Goal: Information Seeking & Learning: Learn about a topic

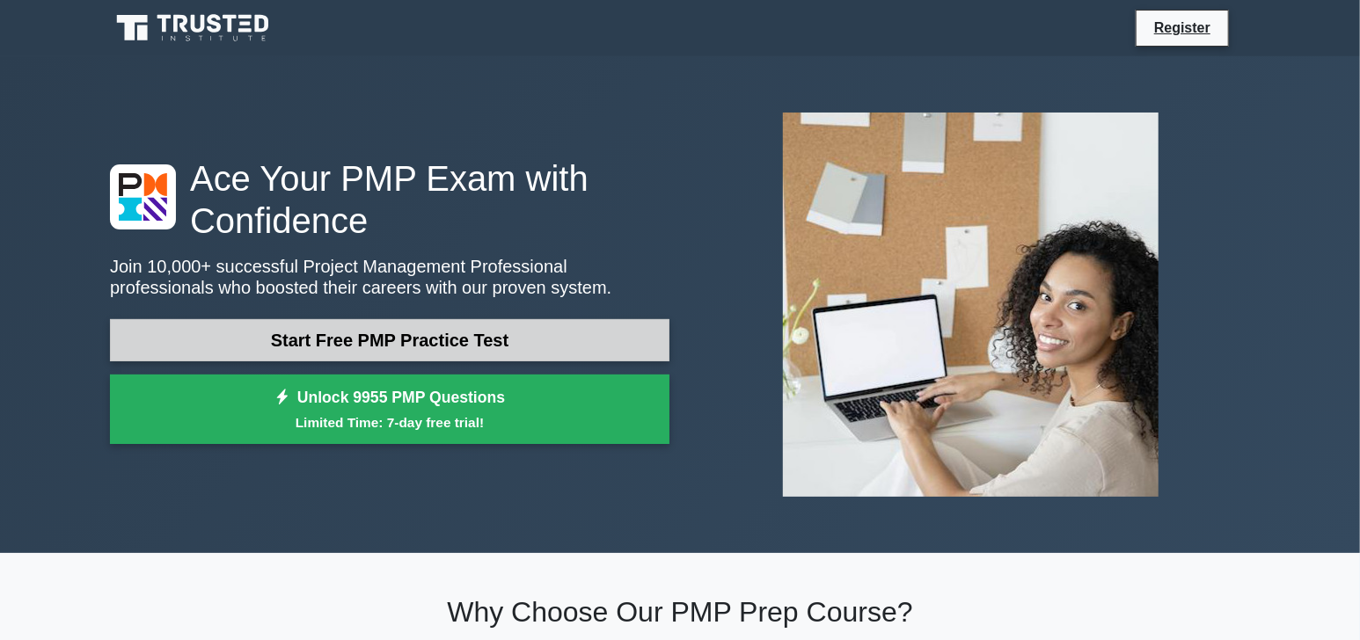
click at [390, 347] on link "Start Free PMP Practice Test" at bounding box center [390, 340] width 560 height 42
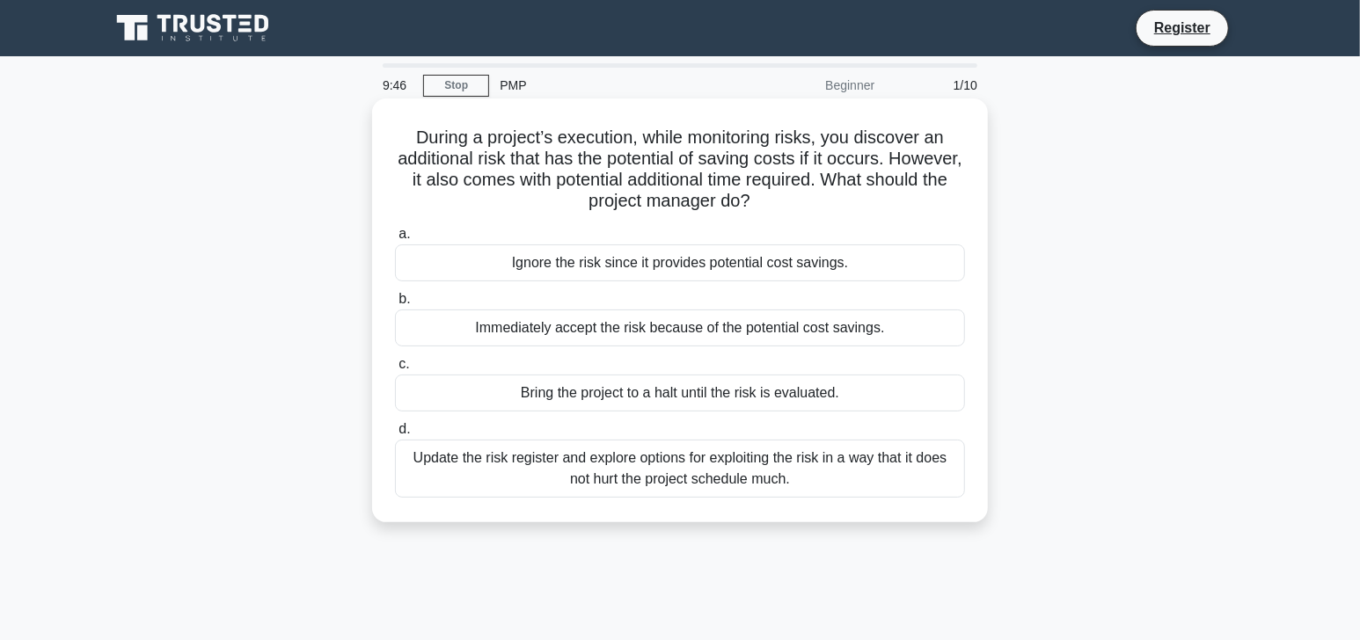
drag, startPoint x: 409, startPoint y: 132, endPoint x: 740, endPoint y: 344, distance: 392.9
click at [852, 480] on div "During a project’s execution, while monitoring risks, you discover an additiona…" at bounding box center [680, 311] width 602 height 410
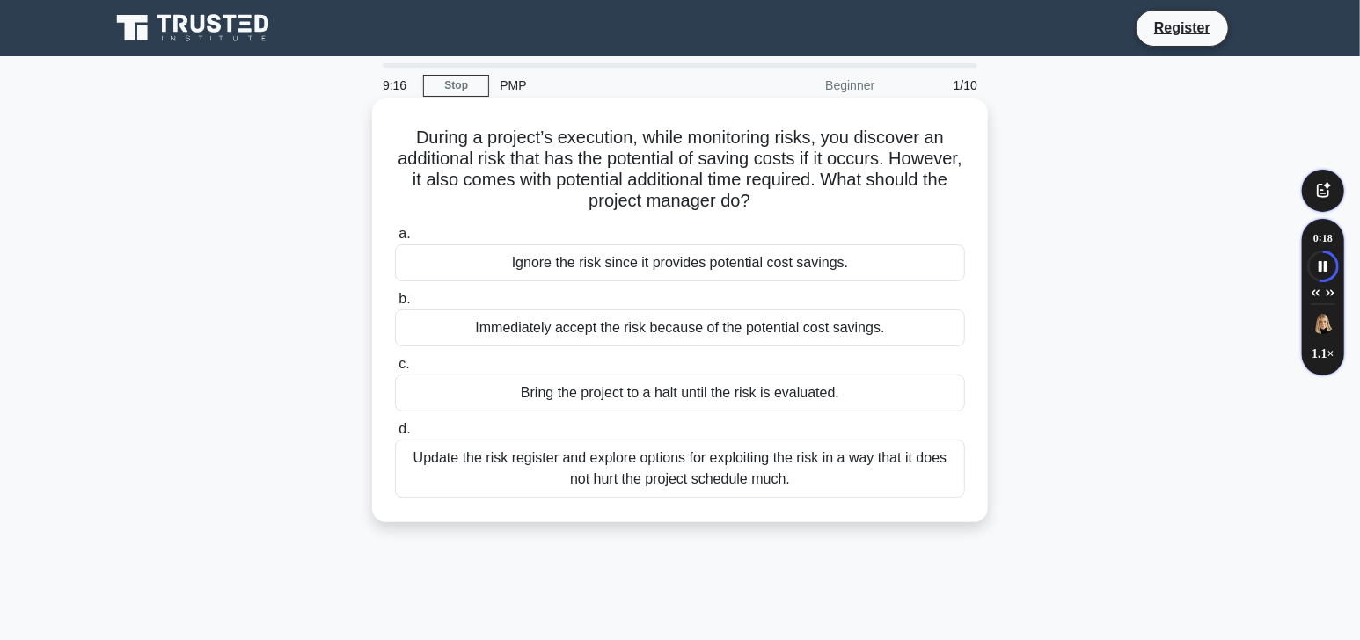
drag, startPoint x: 499, startPoint y: 259, endPoint x: 864, endPoint y: 268, distance: 365.2
click at [864, 268] on div "Ignore the risk since it provides potential cost savings." at bounding box center [680, 263] width 570 height 37
drag, startPoint x: 463, startPoint y: 319, endPoint x: 936, endPoint y: 325, distance: 473.3
click at [943, 324] on div "Immediately accept the risk because of the potential cost savings." at bounding box center [680, 328] width 570 height 37
drag, startPoint x: 494, startPoint y: 391, endPoint x: 878, endPoint y: 393, distance: 384.5
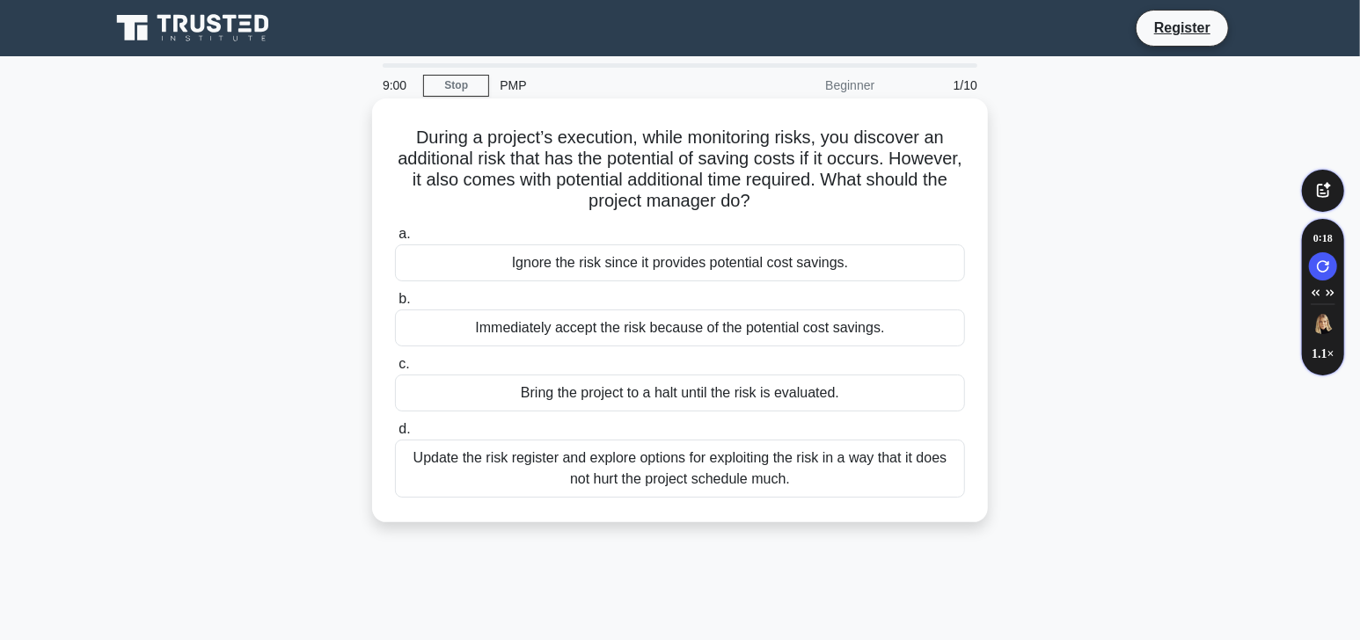
click at [878, 393] on div "Bring the project to a halt until the risk is evaluated." at bounding box center [680, 393] width 570 height 37
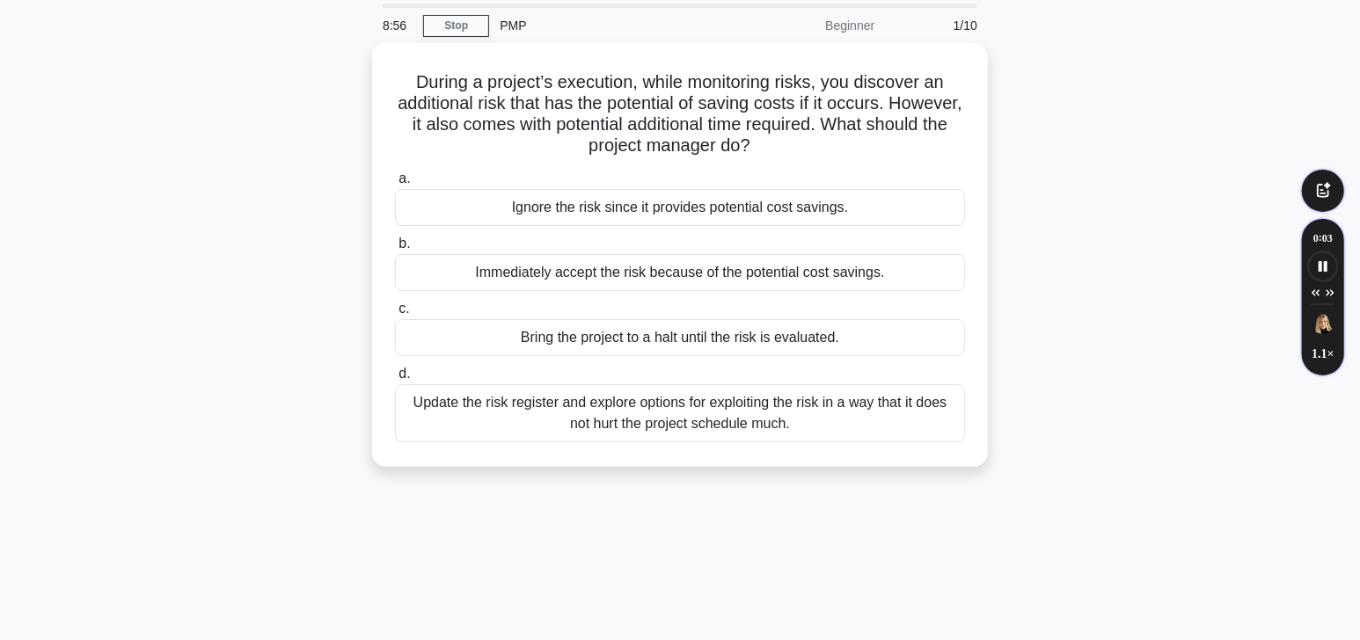
scroll to position [69, 0]
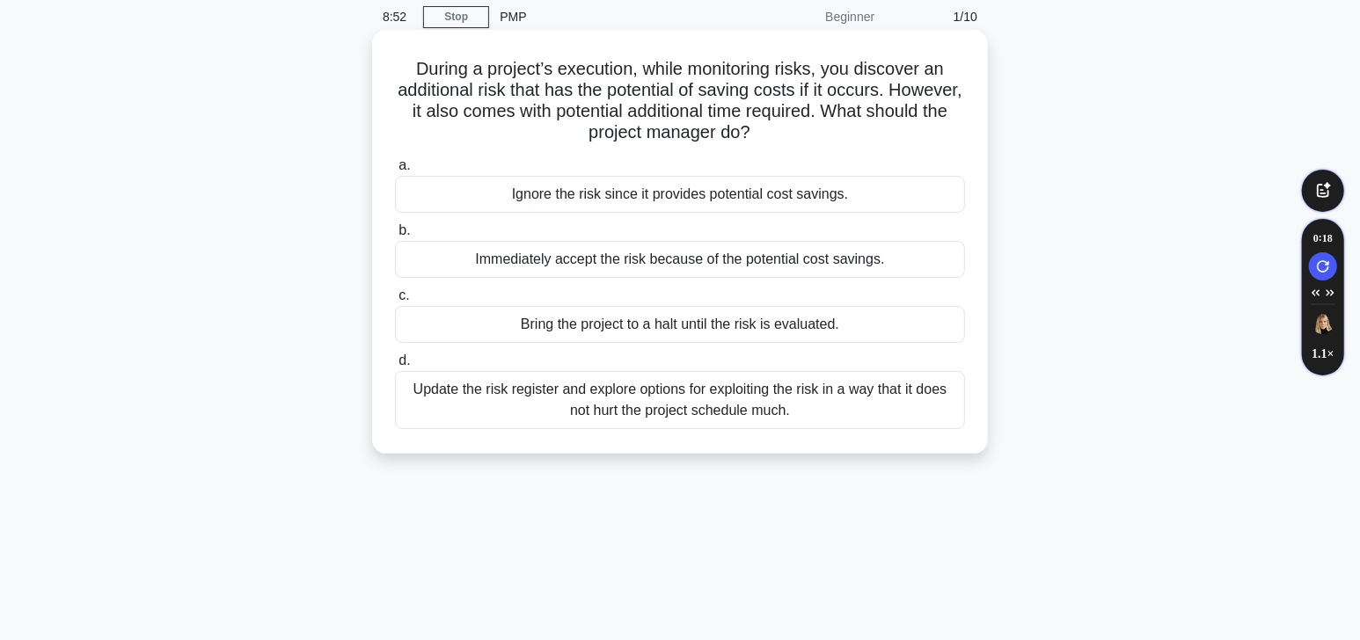
drag, startPoint x: 409, startPoint y: 384, endPoint x: 829, endPoint y: 424, distance: 421.6
click at [830, 424] on div "Update the risk register and explore options for exploiting the risk in a way t…" at bounding box center [680, 400] width 570 height 58
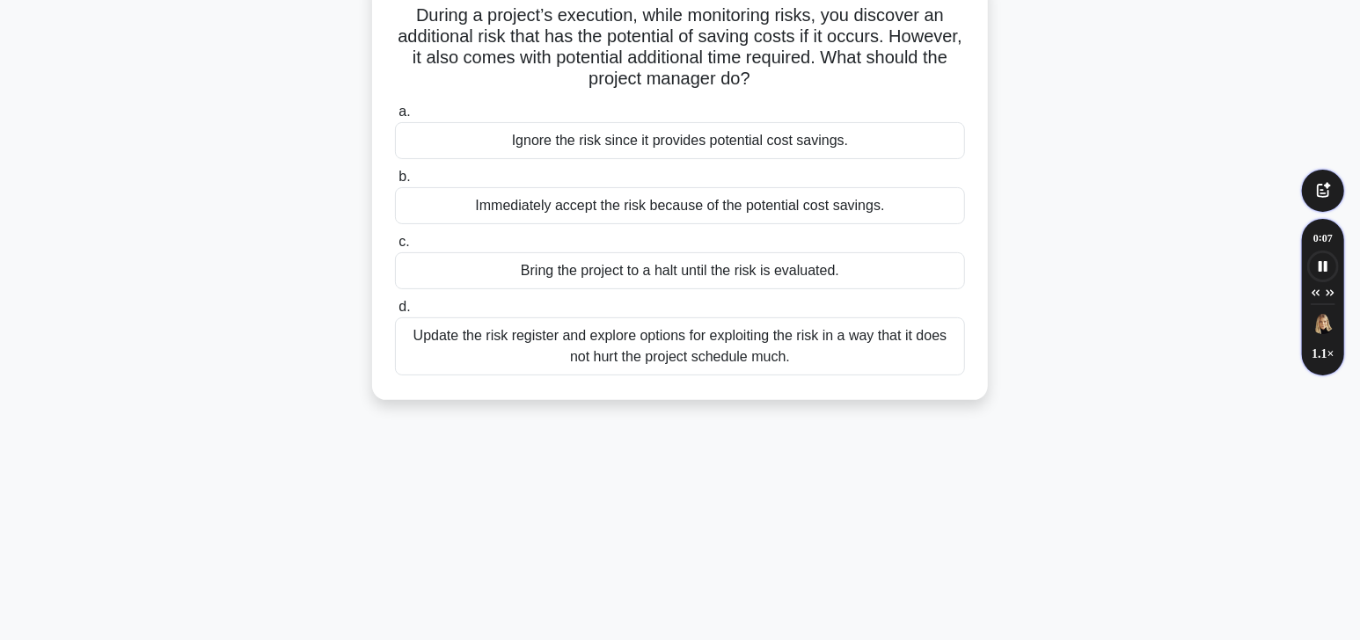
scroll to position [133, 0]
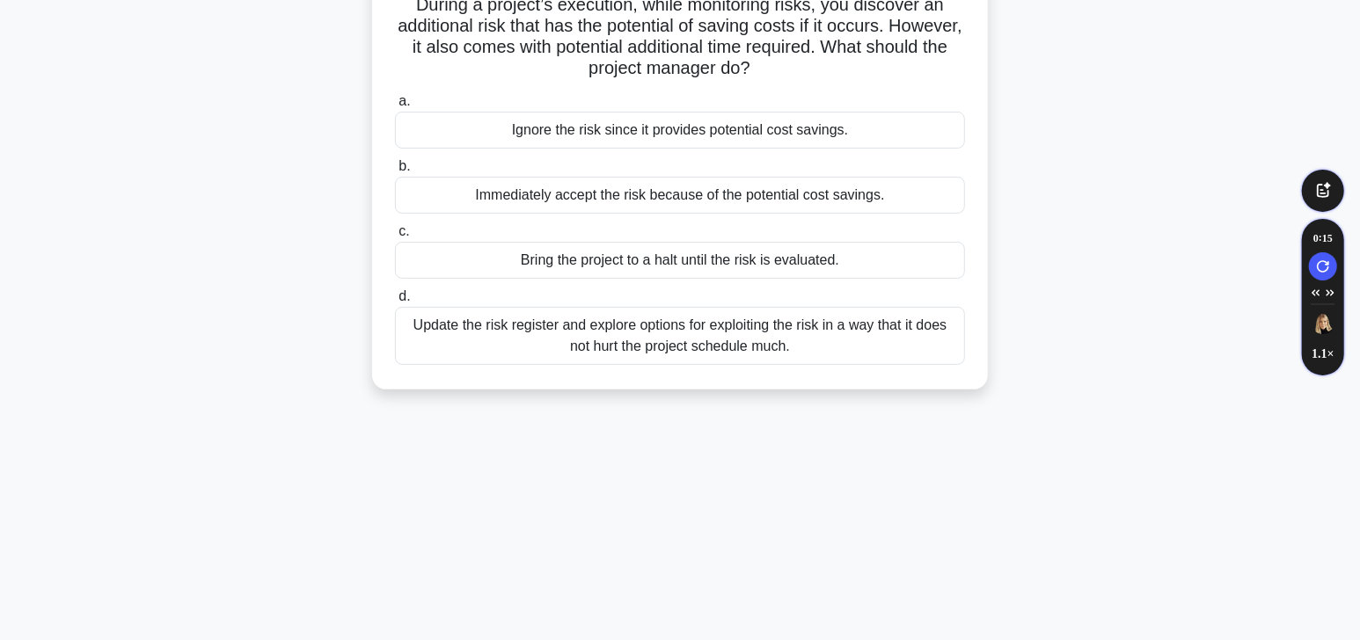
click at [513, 333] on div "Update the risk register and explore options for exploiting the risk in a way t…" at bounding box center [680, 336] width 570 height 58
click at [395, 303] on input "d. Update the risk register and explore options for exploiting the risk in a wa…" at bounding box center [395, 296] width 0 height 11
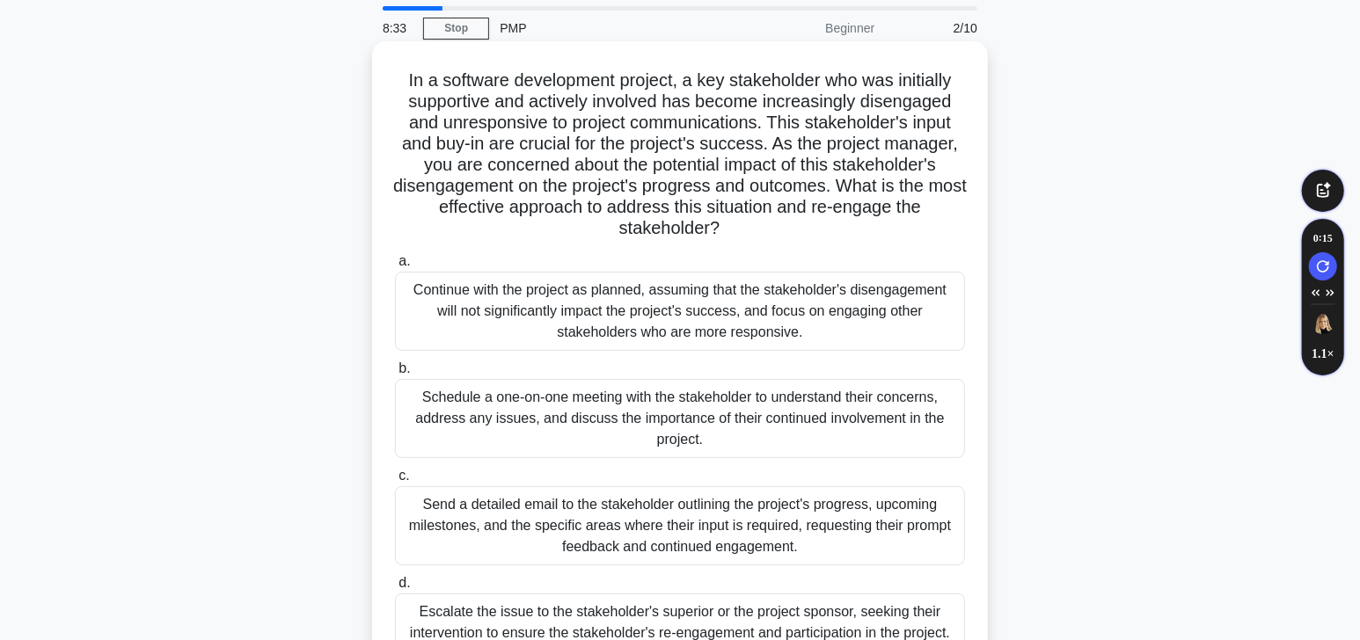
scroll to position [0, 0]
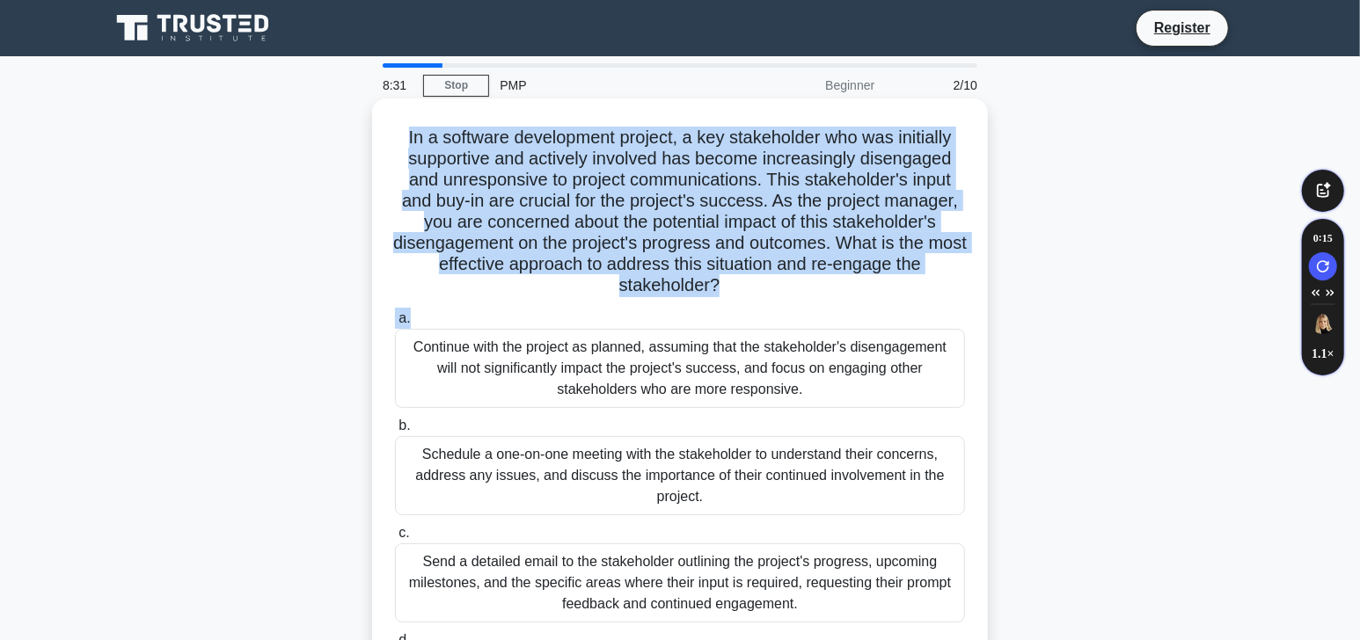
drag, startPoint x: 397, startPoint y: 128, endPoint x: 833, endPoint y: 311, distance: 473.2
click at [833, 311] on div "In a software development project, a key stakeholder who was initially supporti…" at bounding box center [680, 416] width 602 height 621
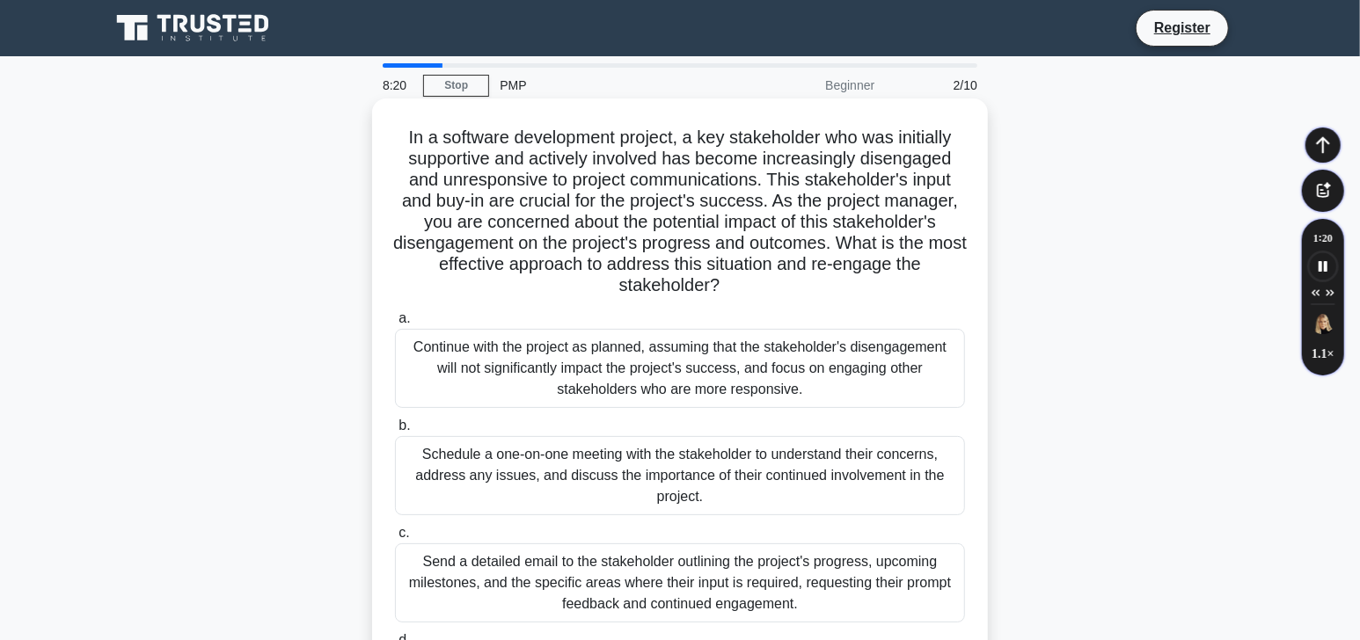
drag, startPoint x: 393, startPoint y: 118, endPoint x: 828, endPoint y: 288, distance: 466.6
click at [828, 288] on div "In a software development project, a key stakeholder who was initially supporti…" at bounding box center [680, 416] width 602 height 621
click at [805, 296] on h5 "In a software development project, a key stakeholder who was initially supporti…" at bounding box center [680, 212] width 574 height 171
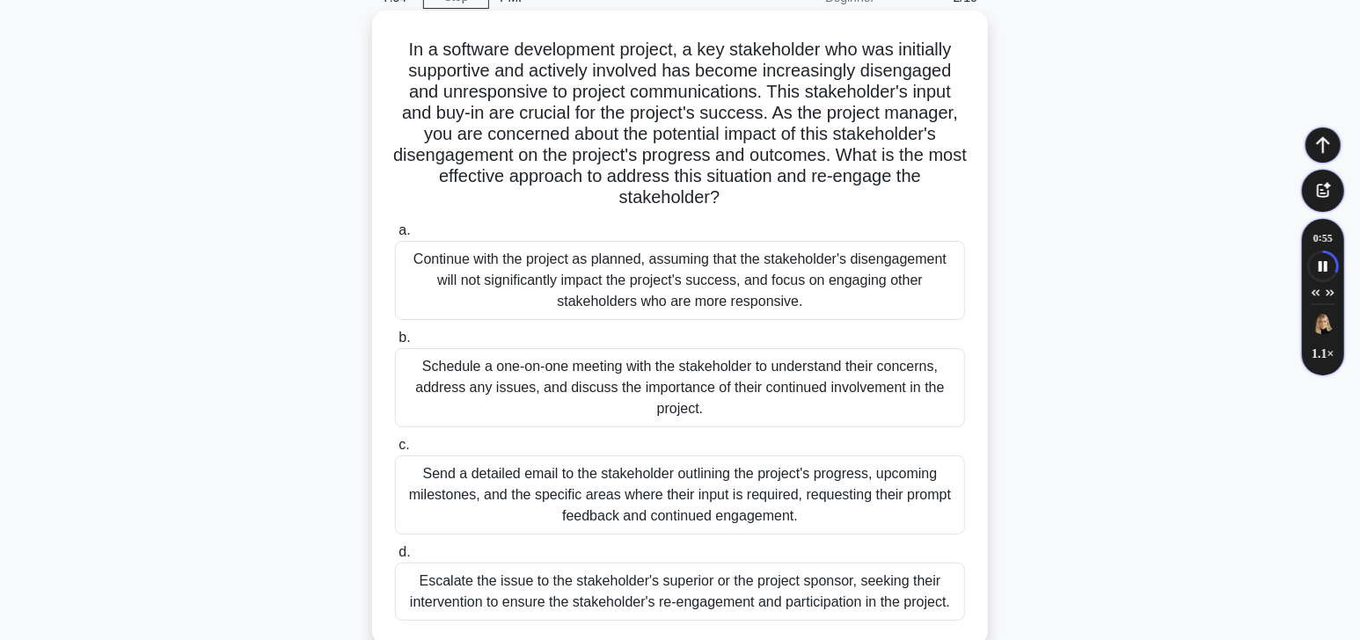
drag, startPoint x: 413, startPoint y: 250, endPoint x: 688, endPoint y: 278, distance: 275.9
click at [840, 308] on div "Continue with the project as planned, assuming that the stakeholder's disengage…" at bounding box center [680, 280] width 570 height 79
drag, startPoint x: 409, startPoint y: 252, endPoint x: 838, endPoint y: 308, distance: 432.0
click at [838, 310] on div "Continue with the project as planned, assuming that the stakeholder's disengage…" at bounding box center [680, 280] width 570 height 79
drag, startPoint x: 422, startPoint y: 360, endPoint x: 722, endPoint y: 413, distance: 304.6
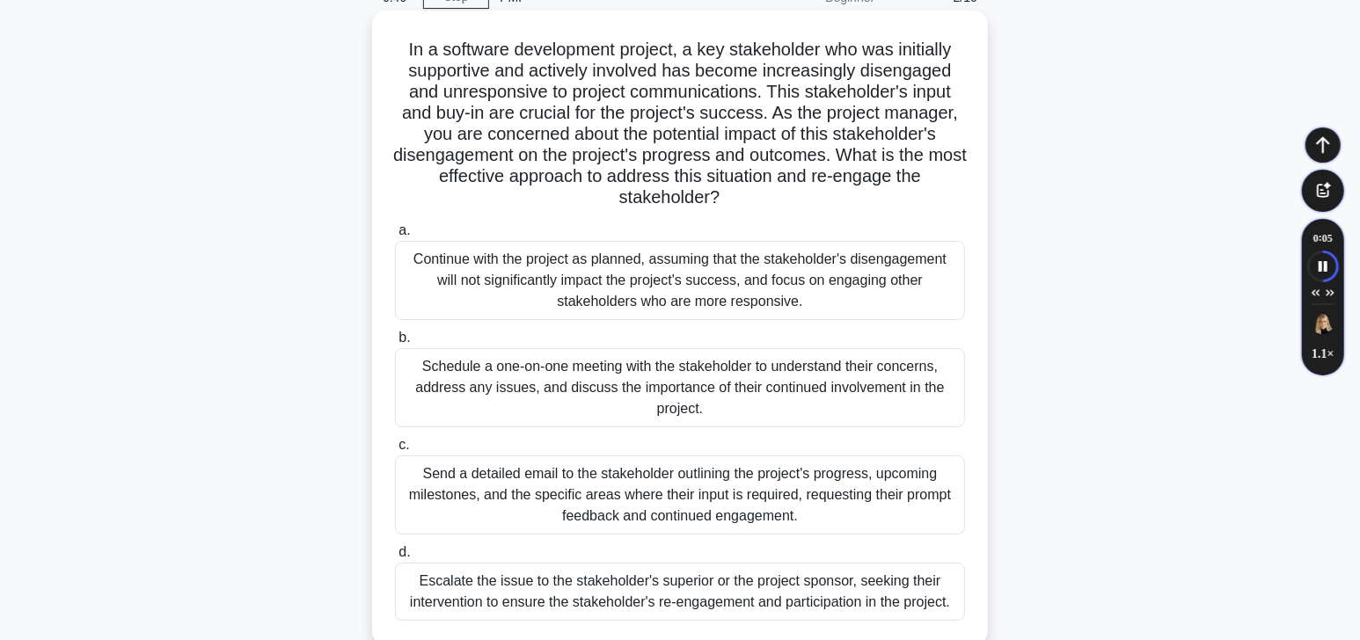
click at [722, 413] on div "Schedule a one-on-one meeting with the stakeholder to understand their concerns…" at bounding box center [680, 387] width 570 height 79
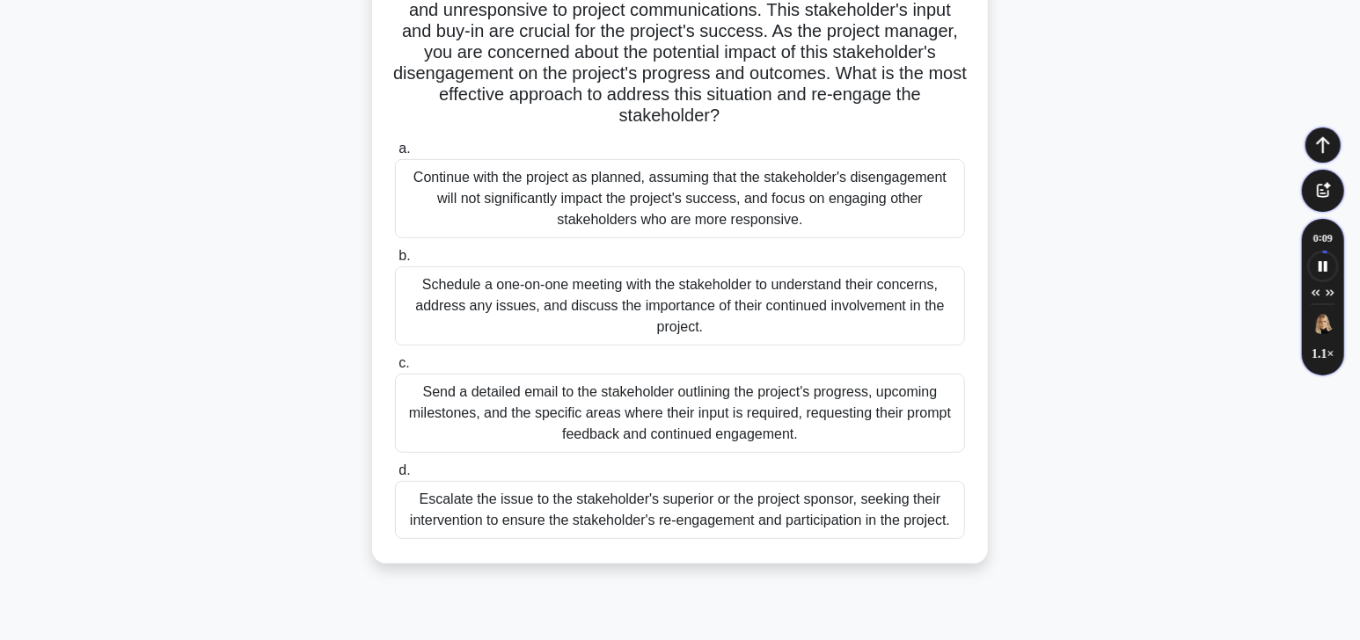
scroll to position [176, 0]
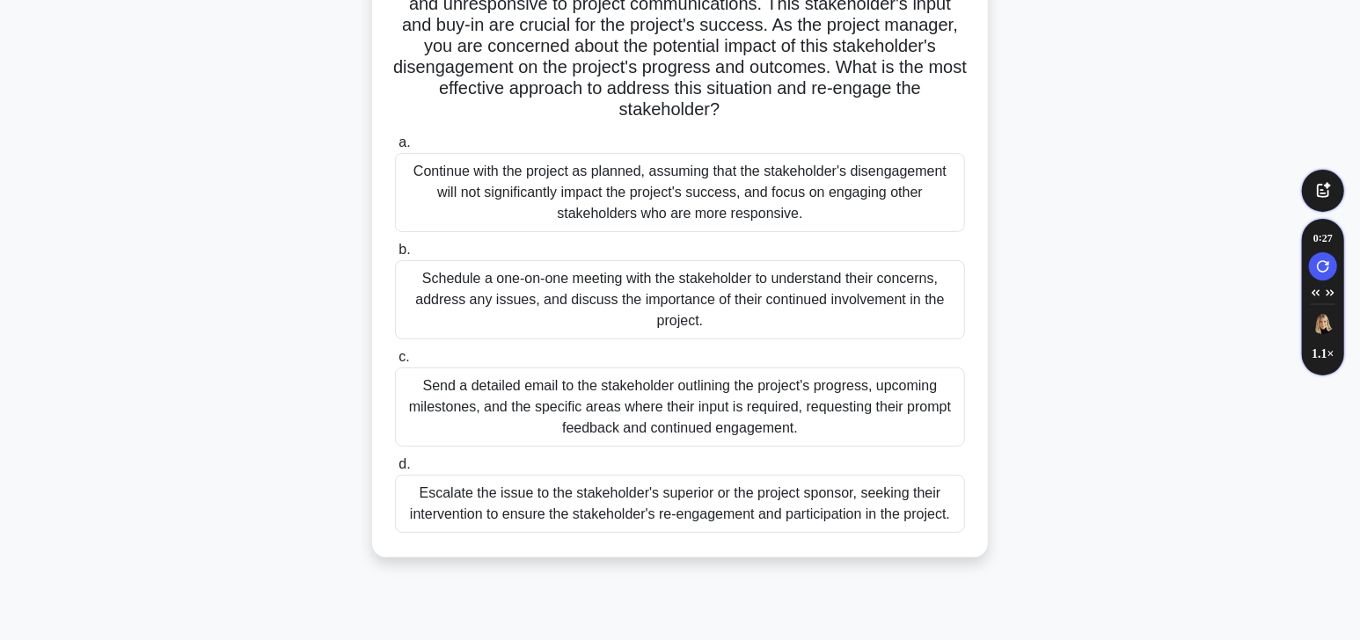
drag, startPoint x: 419, startPoint y: 377, endPoint x: 751, endPoint y: 425, distance: 335.9
click at [751, 425] on div "Send a detailed email to the stakeholder outlining the project's progress, upco…" at bounding box center [680, 407] width 570 height 79
click at [395, 363] on input "c. Send a detailed email to the stakeholder outlining the project's progress, u…" at bounding box center [395, 357] width 0 height 11
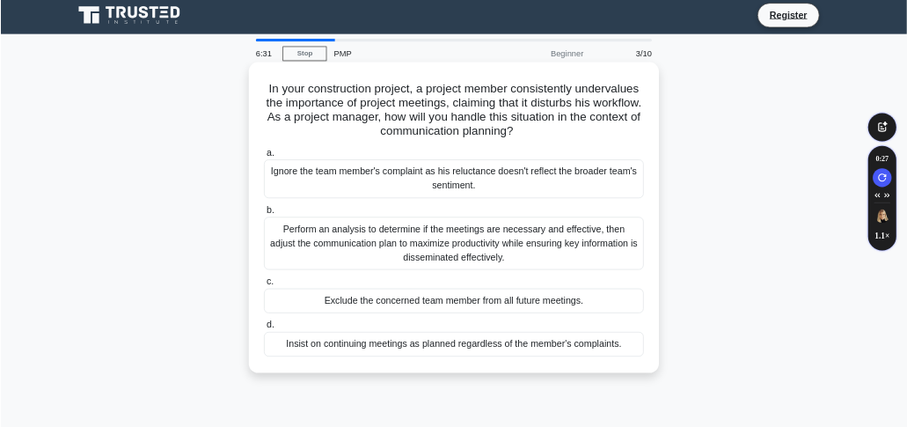
scroll to position [0, 0]
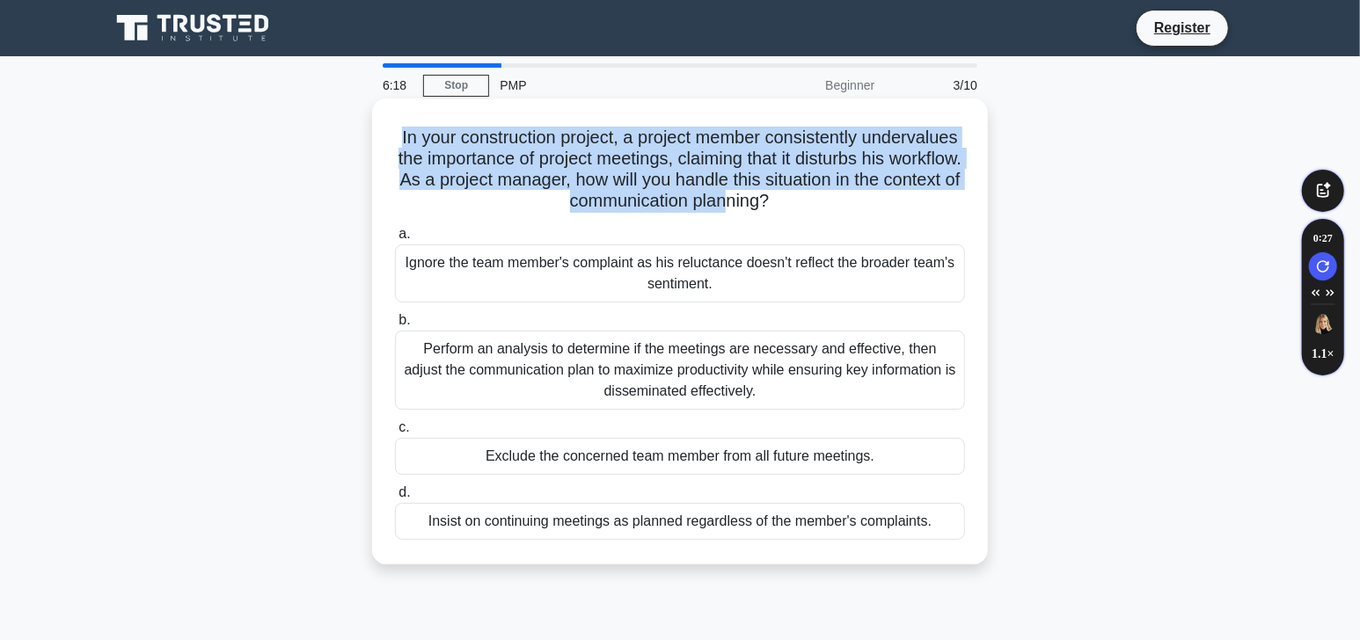
drag, startPoint x: 427, startPoint y: 134, endPoint x: 830, endPoint y: 209, distance: 409.8
click at [830, 209] on h5 "In your construction project, a project member consistently undervalues the imp…" at bounding box center [680, 170] width 574 height 86
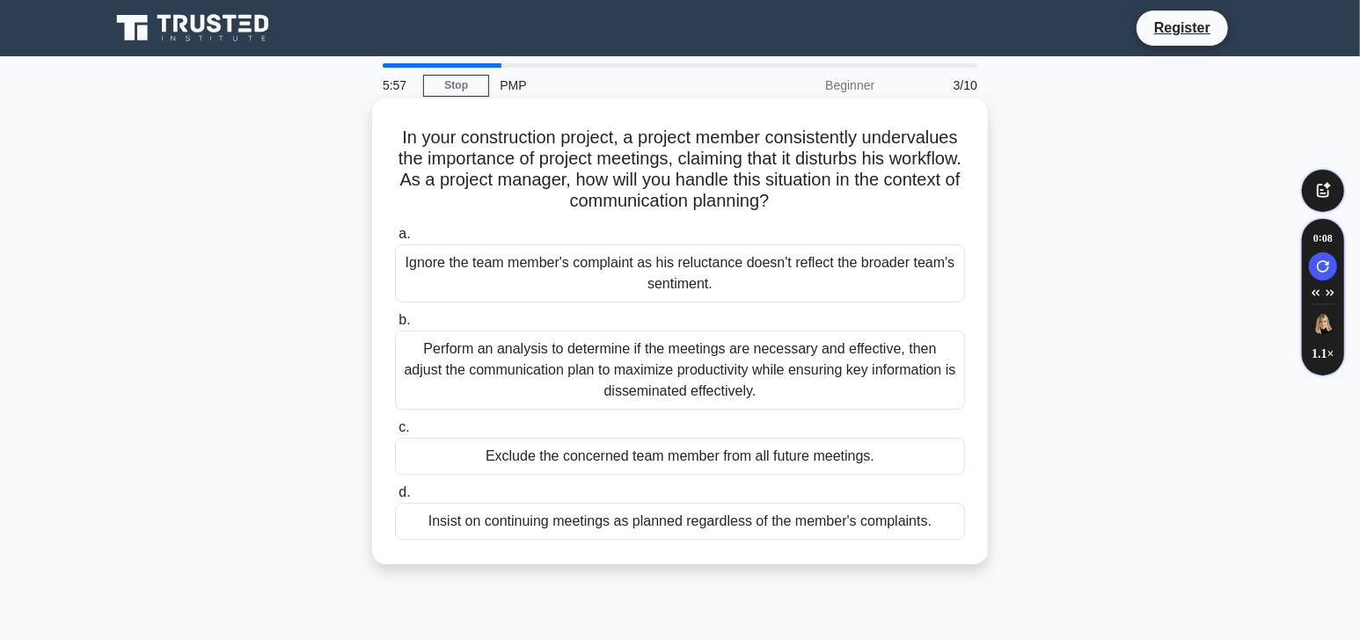
drag, startPoint x: 404, startPoint y: 253, endPoint x: 744, endPoint y: 278, distance: 341.4
click at [744, 278] on div "Ignore the team member's complaint as his reluctance doesn't reflect the broade…" at bounding box center [680, 274] width 570 height 58
drag, startPoint x: 404, startPoint y: 339, endPoint x: 787, endPoint y: 397, distance: 388.0
click at [787, 397] on div "Perform an analysis to determine if the meetings are necessary and effective, t…" at bounding box center [680, 370] width 570 height 79
drag, startPoint x: 409, startPoint y: 338, endPoint x: 662, endPoint y: 372, distance: 254.8
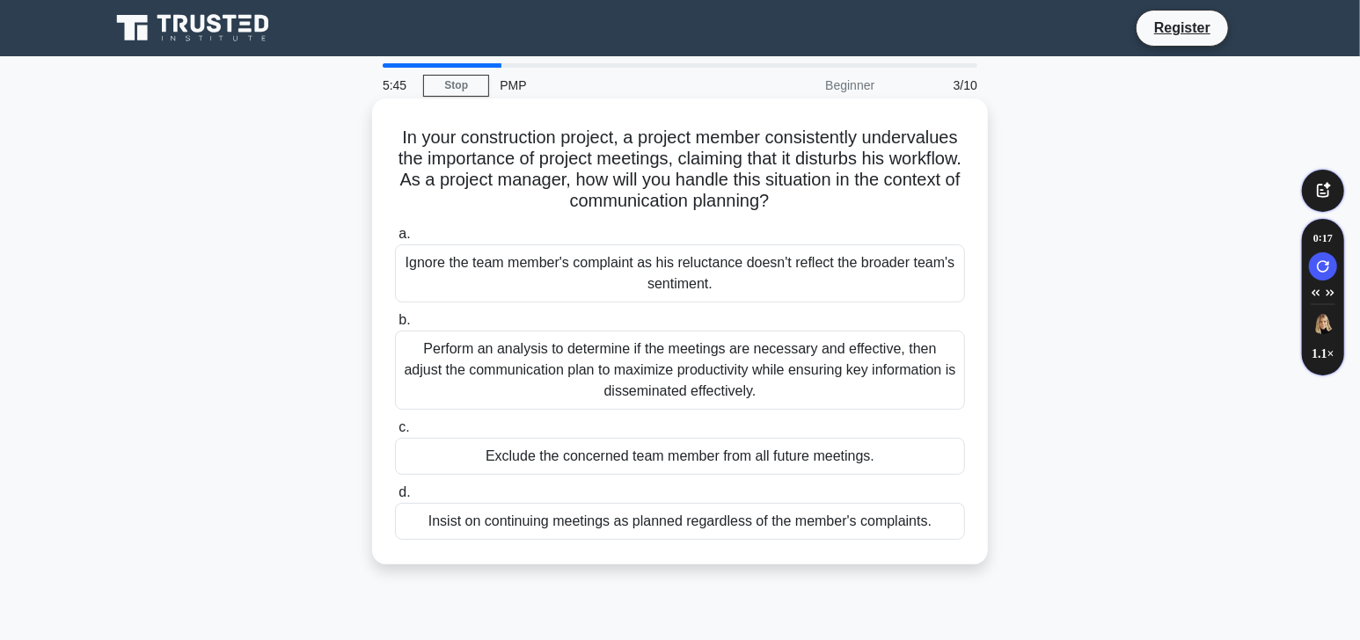
click at [742, 392] on div "Perform an analysis to determine if the meetings are necessary and effective, t…" at bounding box center [680, 370] width 570 height 79
drag, startPoint x: 470, startPoint y: 449, endPoint x: 889, endPoint y: 476, distance: 420.5
click at [889, 476] on div "a. Ignore the team member's complaint as his reluctance doesn't reflect the bro…" at bounding box center [679, 382] width 591 height 324
drag, startPoint x: 425, startPoint y: 513, endPoint x: 953, endPoint y: 548, distance: 529.0
click at [953, 548] on div "In your construction project, a project member consistently undervalues the imp…" at bounding box center [680, 332] width 602 height 452
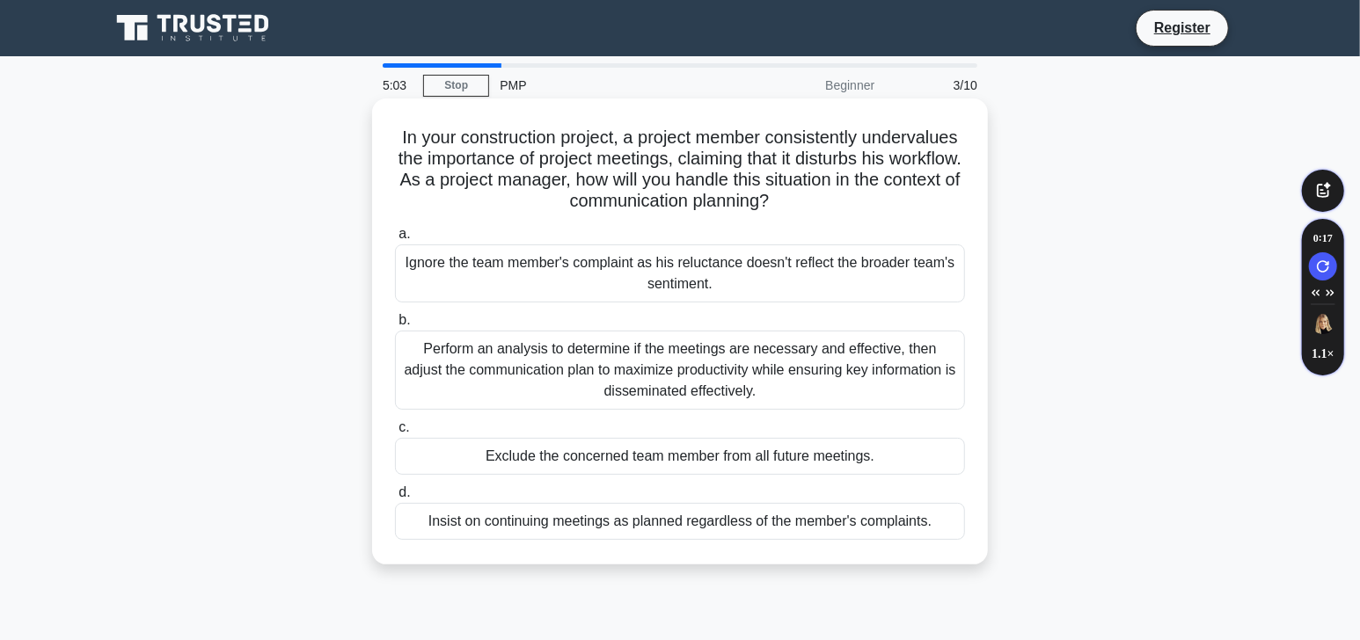
drag, startPoint x: 463, startPoint y: 447, endPoint x: 856, endPoint y: 474, distance: 394.2
click at [918, 467] on div "Exclude the concerned team member from all future meetings." at bounding box center [680, 456] width 570 height 37
click at [485, 377] on div "Perform an analysis to determine if the meetings are necessary and effective, t…" at bounding box center [680, 370] width 570 height 79
click at [395, 326] on input "b. Perform an analysis to determine if the meetings are necessary and effective…" at bounding box center [395, 320] width 0 height 11
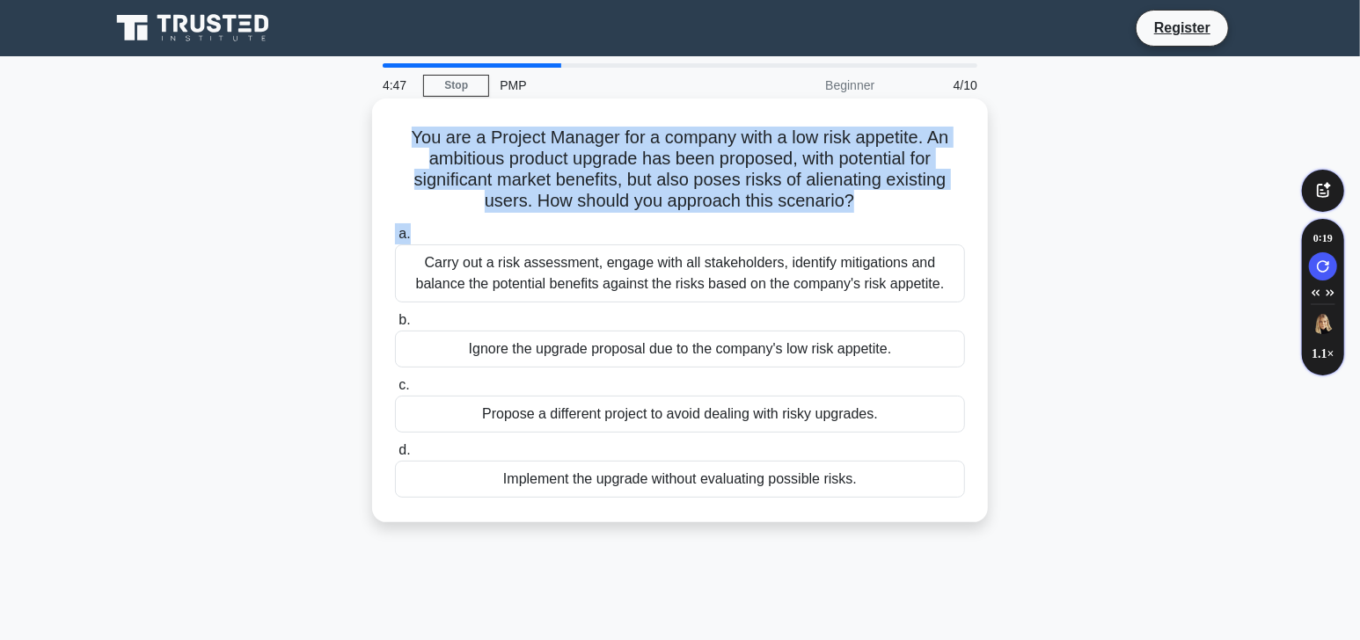
drag, startPoint x: 399, startPoint y: 132, endPoint x: 845, endPoint y: 230, distance: 455.7
click at [845, 230] on div "You are a Project Manager for a company with a low risk appetite. An ambitious …" at bounding box center [680, 311] width 602 height 410
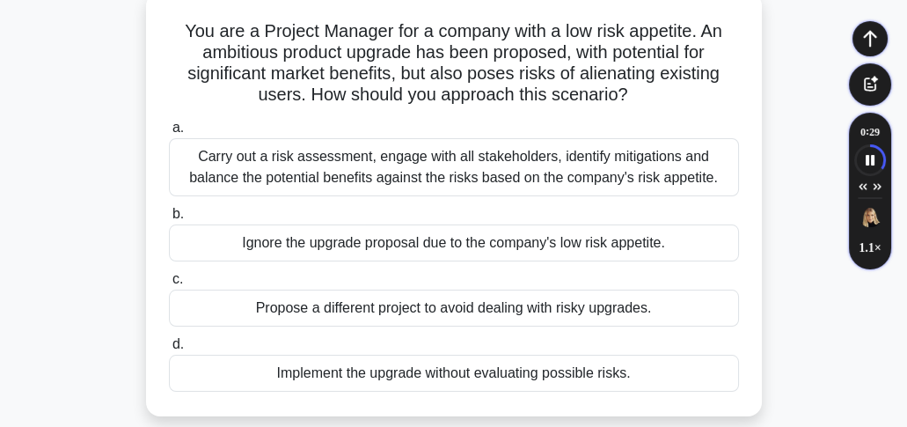
scroll to position [117, 0]
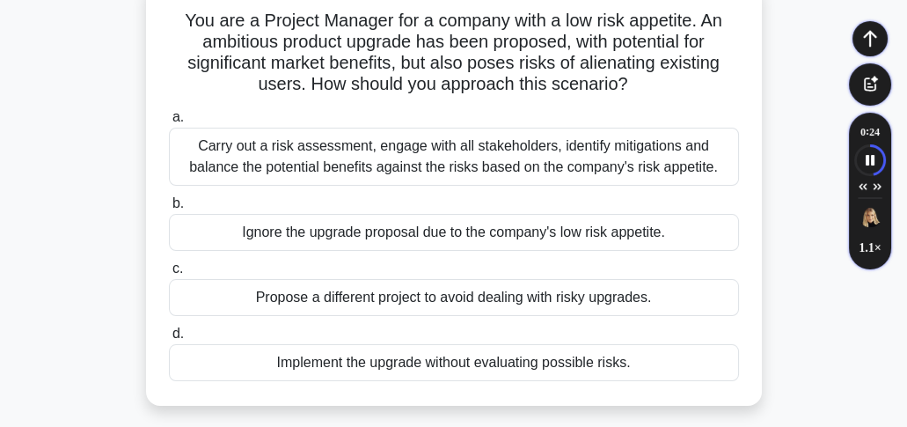
drag, startPoint x: 186, startPoint y: 140, endPoint x: 535, endPoint y: 166, distance: 350.3
click at [713, 178] on div "Carry out a risk assessment, engage with all stakeholders, identify mitigations…" at bounding box center [454, 157] width 570 height 58
click at [316, 166] on div "Carry out a risk assessment, engage with all stakeholders, identify mitigations…" at bounding box center [454, 157] width 570 height 58
click at [169, 123] on input "a. Carry out a risk assessment, engage with all stakeholders, identify mitigati…" at bounding box center [169, 117] width 0 height 11
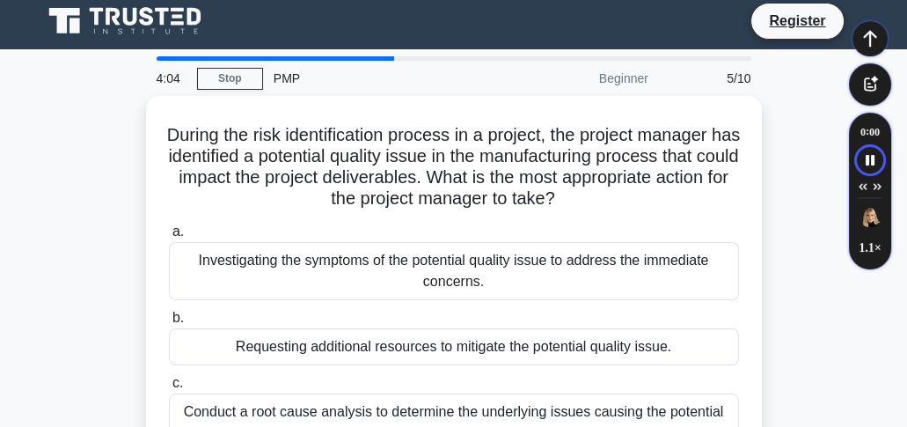
scroll to position [0, 0]
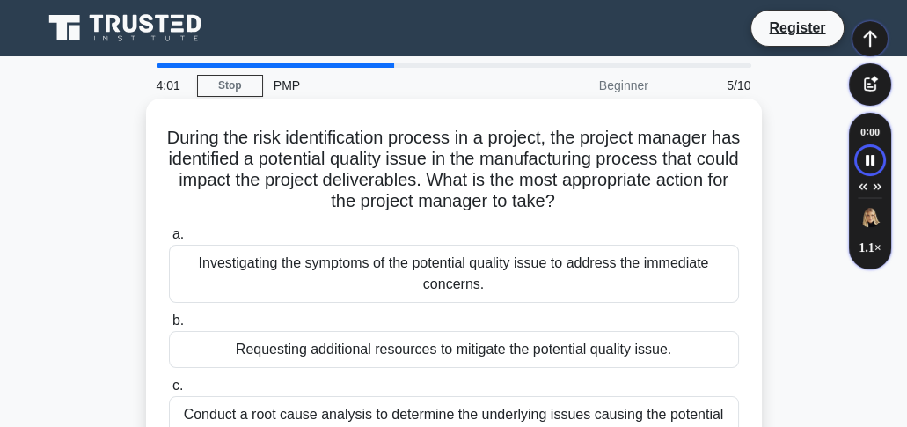
drag, startPoint x: 173, startPoint y: 131, endPoint x: 675, endPoint y: 216, distance: 508.5
click at [675, 216] on div "During the risk identification process in a project, the project manager has id…" at bounding box center [454, 321] width 602 height 431
drag, startPoint x: 175, startPoint y: 133, endPoint x: 655, endPoint y: 209, distance: 485.4
click at [656, 209] on h5 "During the risk identification process in a project, the project manager has id…" at bounding box center [454, 170] width 574 height 86
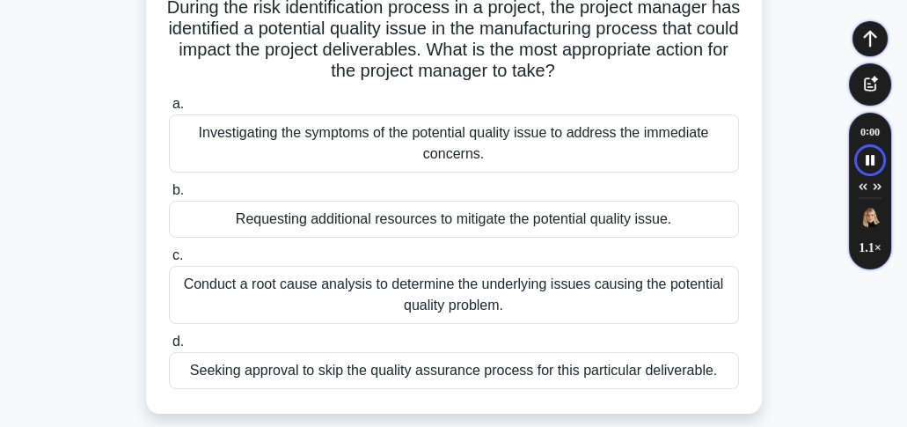
scroll to position [176, 0]
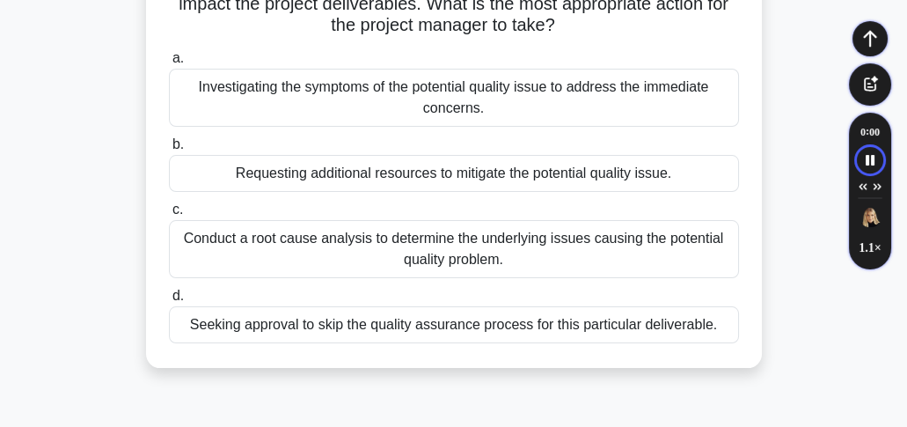
drag, startPoint x: 198, startPoint y: 80, endPoint x: 487, endPoint y: 113, distance: 290.5
click at [487, 113] on div "Investigating the symptoms of the potential quality issue to address the immedi…" at bounding box center [454, 98] width 570 height 58
click at [416, 243] on div "Conduct a root cause analysis to determine the underlying issues causing the po…" at bounding box center [454, 249] width 570 height 58
click at [169, 216] on input "c. Conduct a root cause analysis to determine the underlying issues causing the…" at bounding box center [169, 209] width 0 height 11
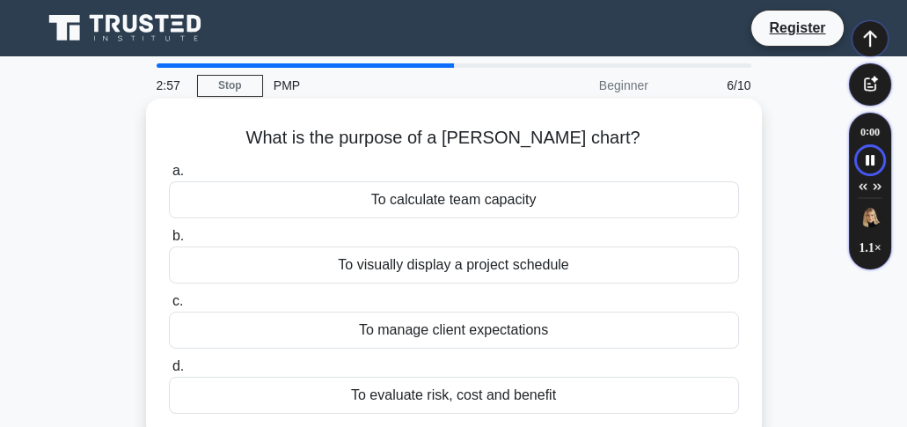
scroll to position [58, 0]
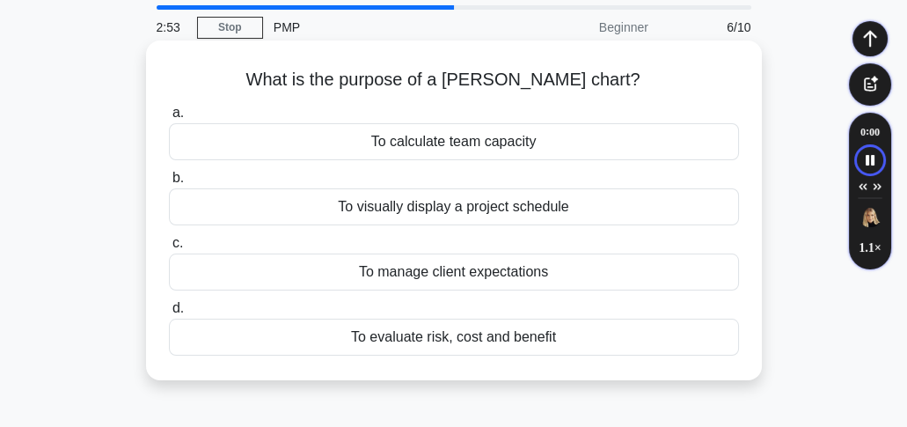
drag, startPoint x: 346, startPoint y: 139, endPoint x: 548, endPoint y: 143, distance: 202.4
click at [548, 143] on div "To calculate team capacity" at bounding box center [454, 141] width 570 height 37
click at [478, 209] on div "To visually display a project schedule" at bounding box center [454, 206] width 570 height 37
click at [169, 184] on input "b. To visually display a project schedule" at bounding box center [169, 177] width 0 height 11
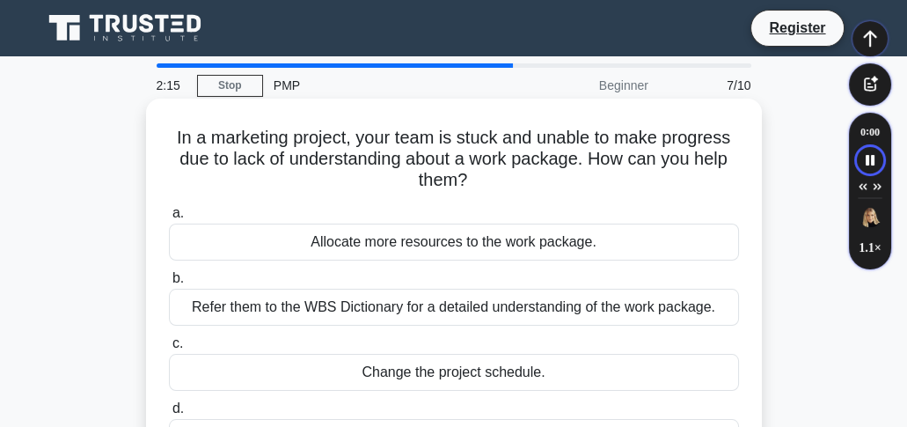
scroll to position [0, 0]
drag, startPoint x: 167, startPoint y: 137, endPoint x: 550, endPoint y: 183, distance: 385.4
click at [550, 183] on h5 "In a marketing project, your team is stuck and unable to make progress due to l…" at bounding box center [454, 159] width 574 height 65
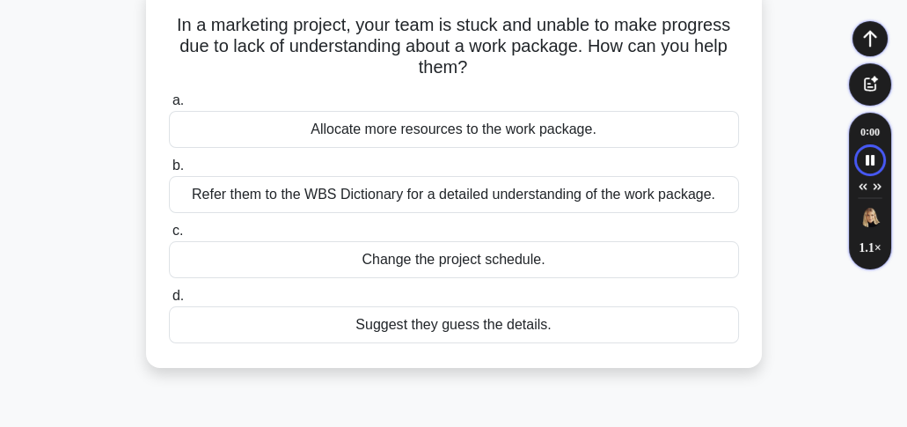
scroll to position [117, 0]
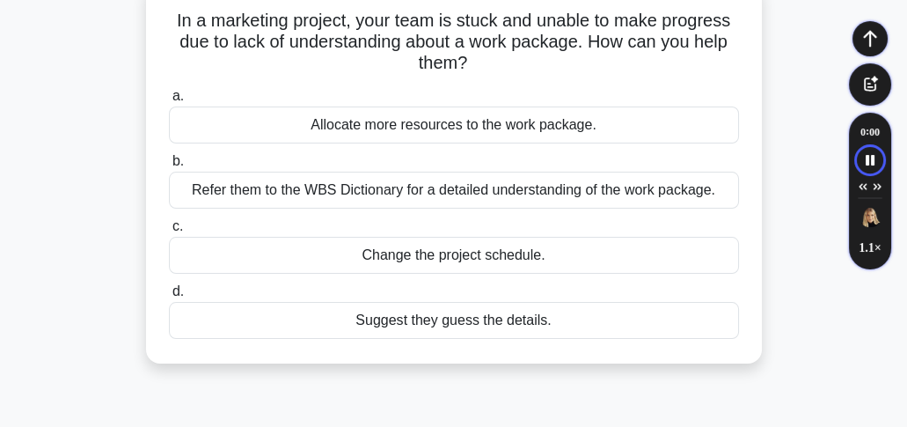
click at [424, 129] on div "Allocate more resources to the work package." at bounding box center [454, 124] width 570 height 37
click at [169, 102] on input "a. Allocate more resources to the work package." at bounding box center [169, 96] width 0 height 11
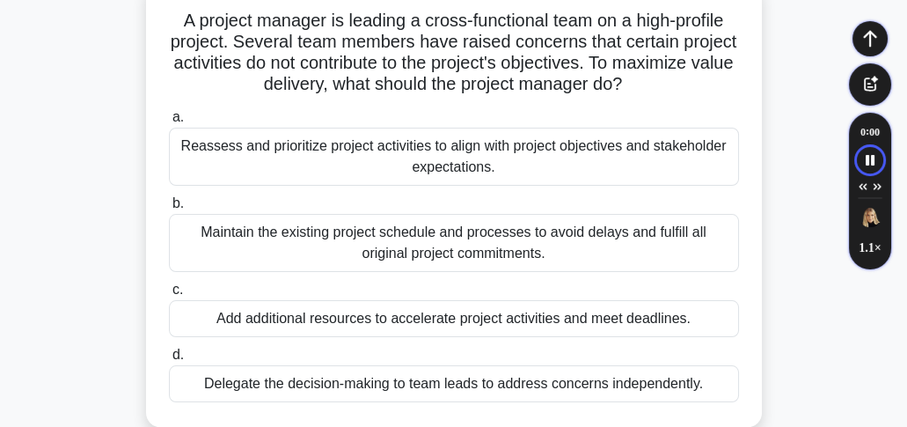
click at [316, 317] on div "Add additional resources to accelerate project activities and meet deadlines." at bounding box center [454, 318] width 570 height 37
click at [169, 296] on input "c. Add additional resources to accelerate project activities and meet deadlines." at bounding box center [169, 289] width 0 height 11
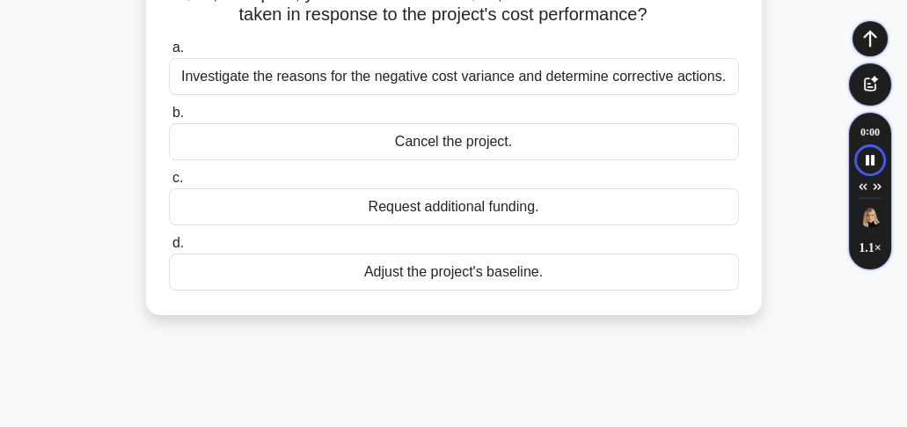
scroll to position [176, 0]
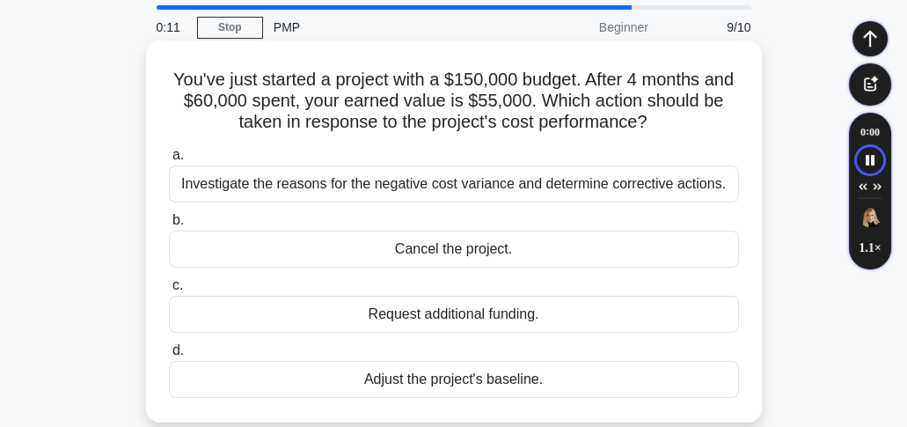
click at [306, 189] on div "Investigate the reasons for the negative cost variance and determine corrective…" at bounding box center [454, 183] width 570 height 37
click at [169, 161] on input "a. Investigate the reasons for the negative cost variance and determine correct…" at bounding box center [169, 155] width 0 height 11
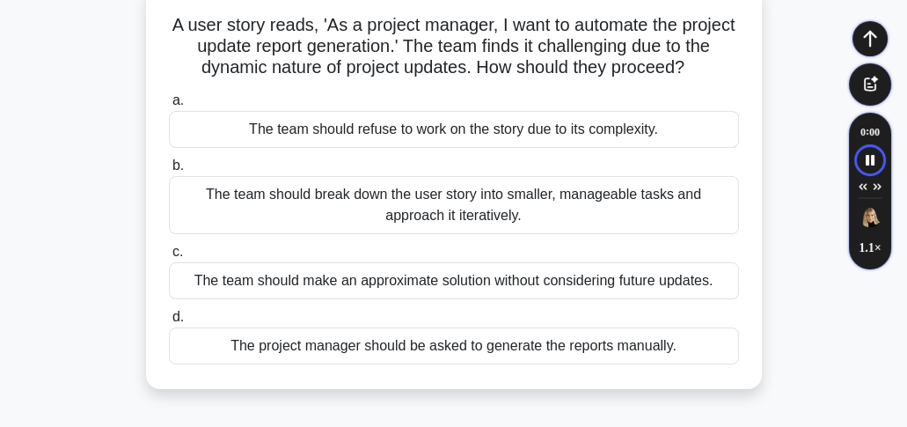
scroll to position [117, 0]
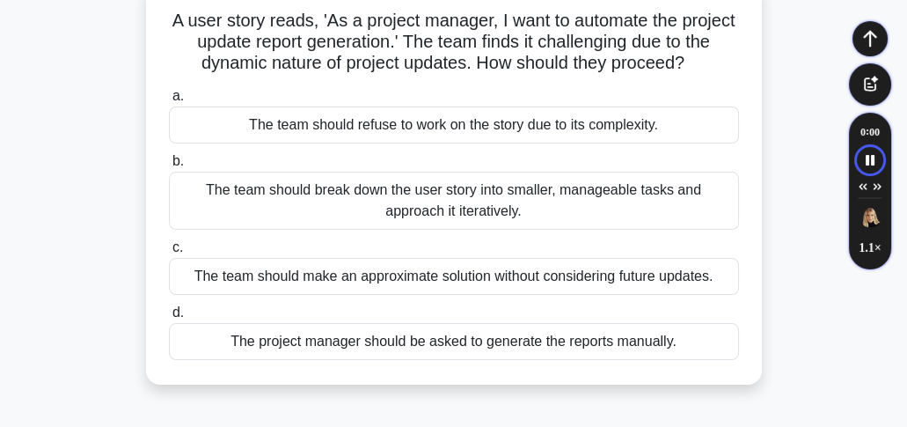
click at [365, 278] on div "The team should make an approximate solution without considering future updates." at bounding box center [454, 276] width 570 height 37
click at [169, 253] on input "c. The team should make an approximate solution without considering future upda…" at bounding box center [169, 247] width 0 height 11
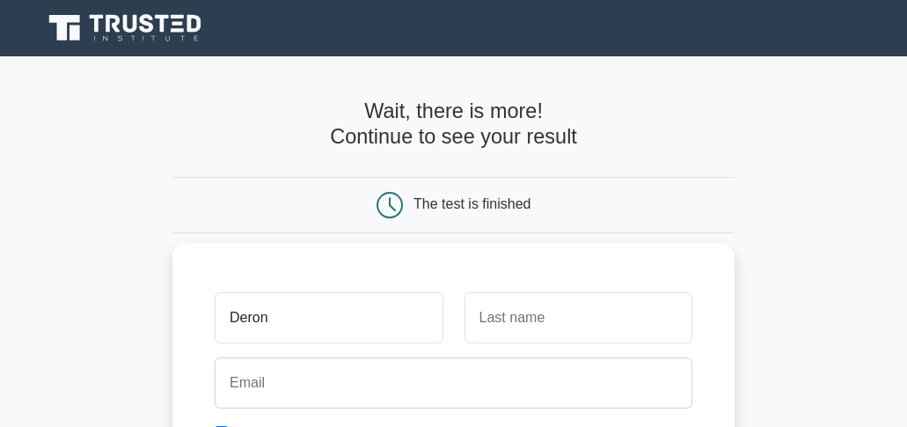
type input "Deron"
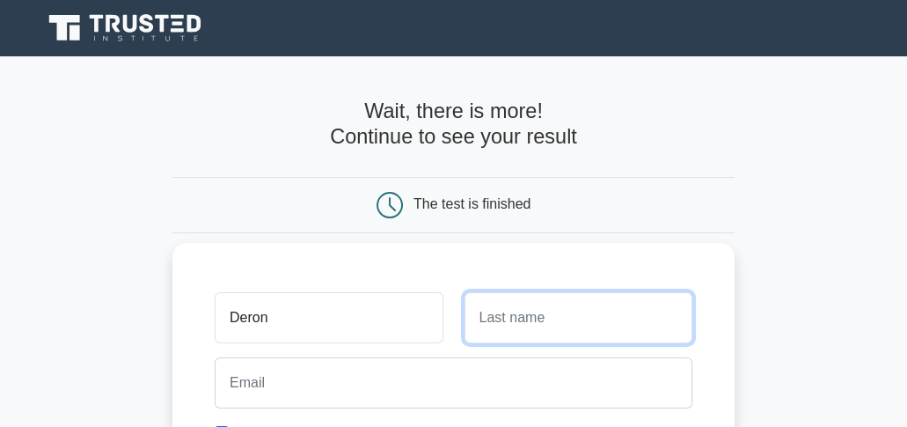
click at [498, 326] on input "text" at bounding box center [579, 317] width 228 height 51
type input "Mckinnon"
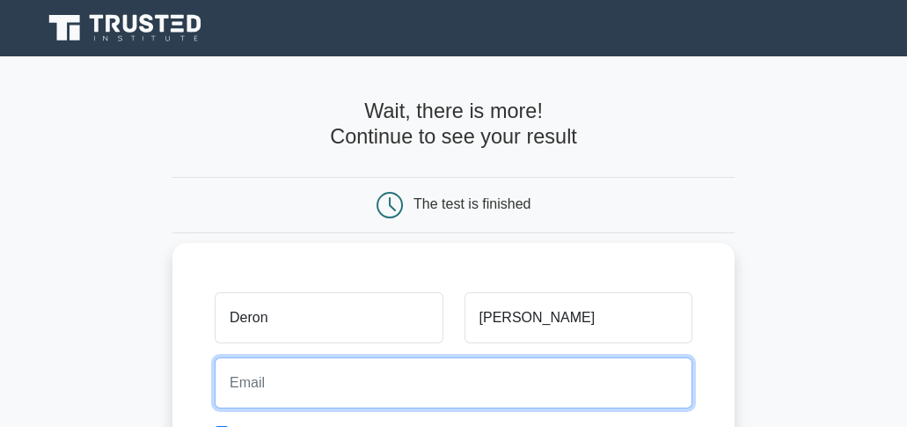
click at [417, 370] on input "email" at bounding box center [454, 382] width 478 height 51
type input "deroncool@yahoo.com"
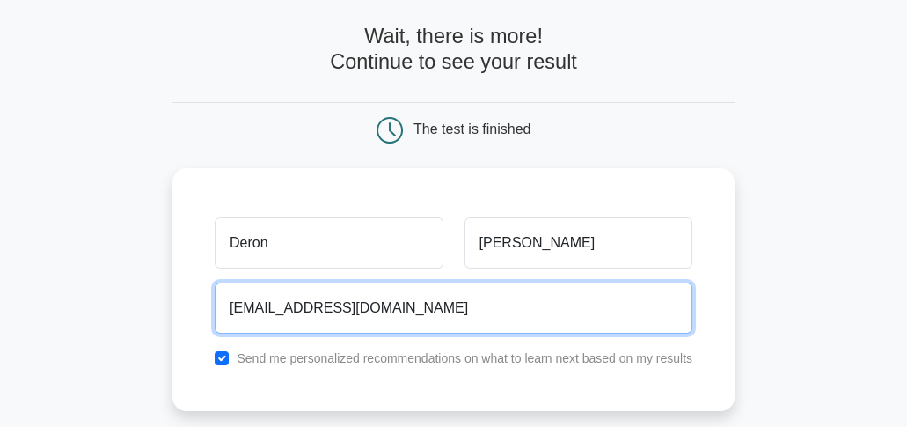
scroll to position [176, 0]
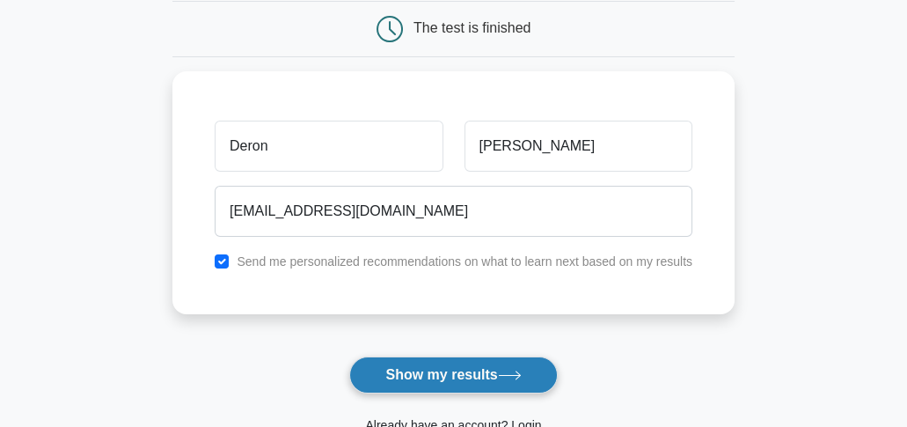
click at [454, 379] on button "Show my results" at bounding box center [453, 374] width 208 height 37
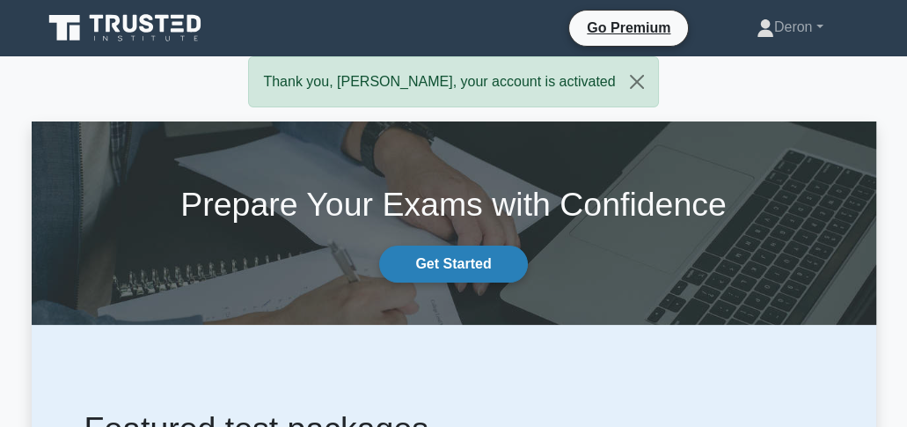
click at [456, 267] on link "Get Started" at bounding box center [453, 263] width 148 height 37
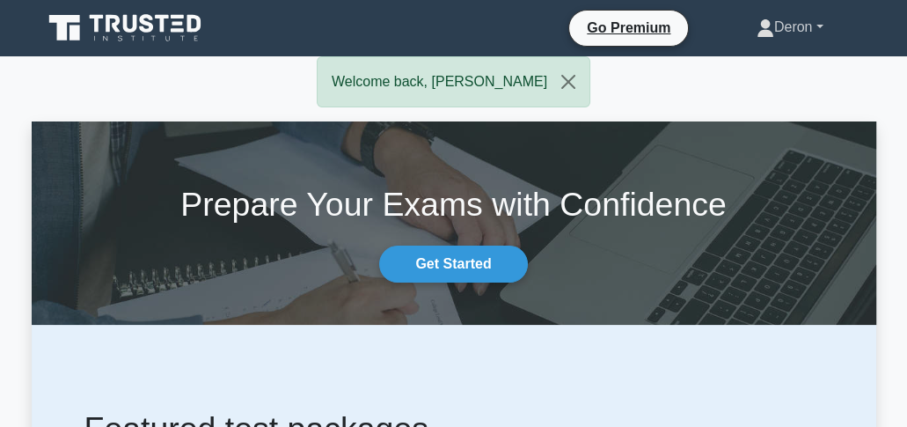
click at [824, 24] on link "Deron" at bounding box center [789, 27] width 151 height 35
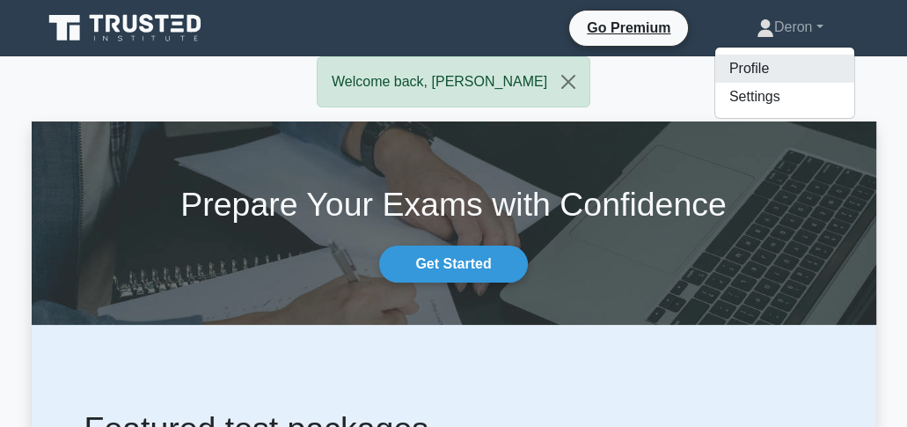
click at [736, 70] on link "Profile" at bounding box center [784, 69] width 139 height 28
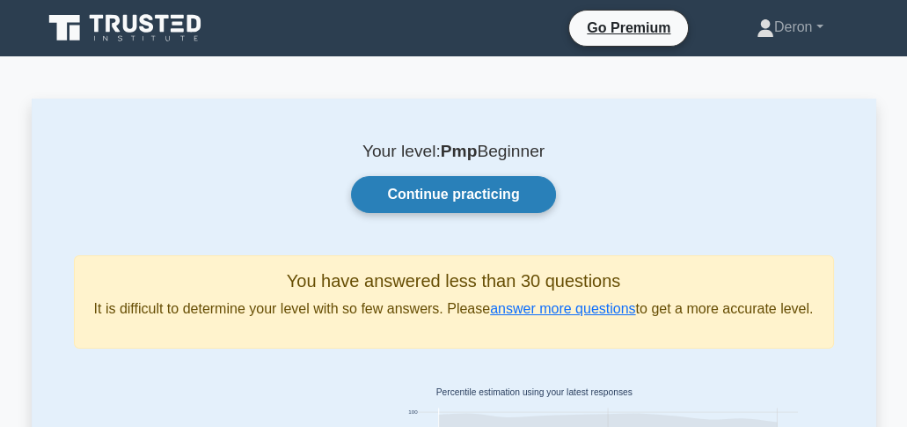
click at [460, 204] on link "Continue practicing" at bounding box center [453, 194] width 204 height 37
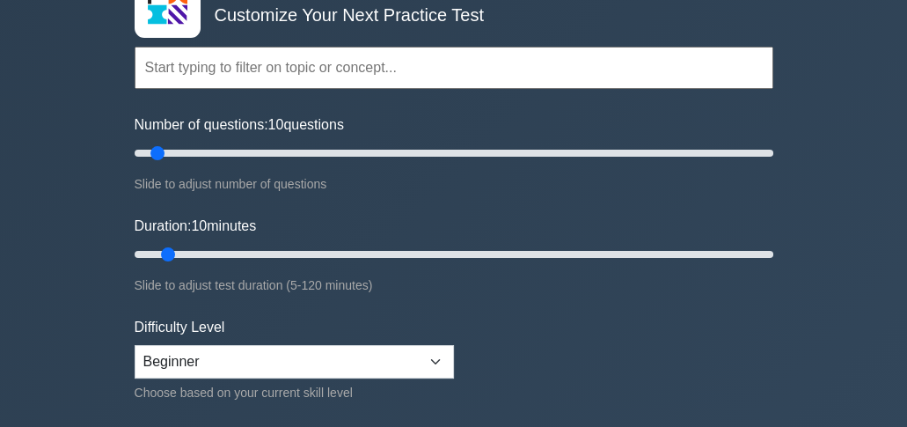
scroll to position [117, 0]
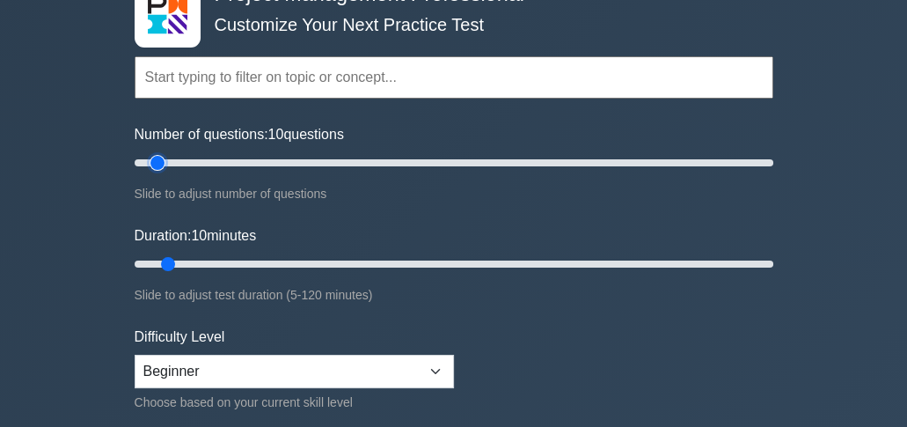
drag, startPoint x: 152, startPoint y: 158, endPoint x: 164, endPoint y: 158, distance: 11.4
click at [164, 158] on input "Number of questions: 10 questions" at bounding box center [454, 162] width 639 height 21
drag, startPoint x: 157, startPoint y: 163, endPoint x: 192, endPoint y: 165, distance: 34.4
type input "20"
click at [192, 165] on input "Number of questions: 20 questions" at bounding box center [454, 162] width 639 height 21
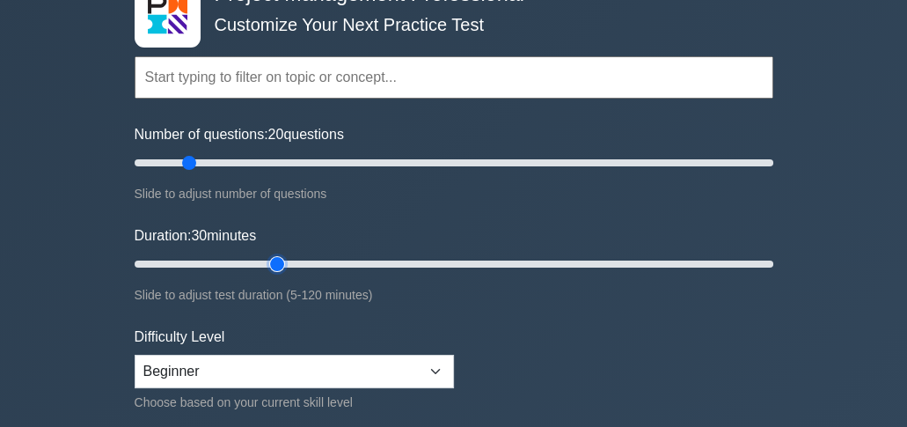
drag, startPoint x: 172, startPoint y: 263, endPoint x: 269, endPoint y: 267, distance: 96.8
type input "30"
click at [269, 267] on input "Duration: 30 minutes" at bounding box center [454, 263] width 639 height 21
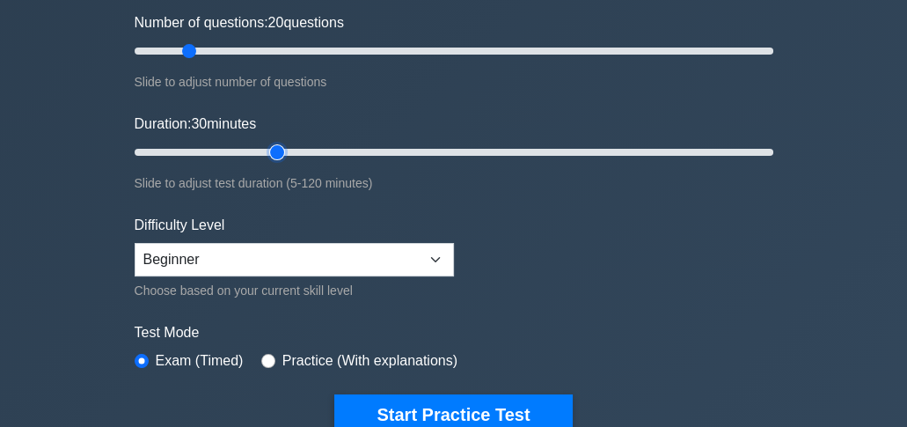
scroll to position [352, 0]
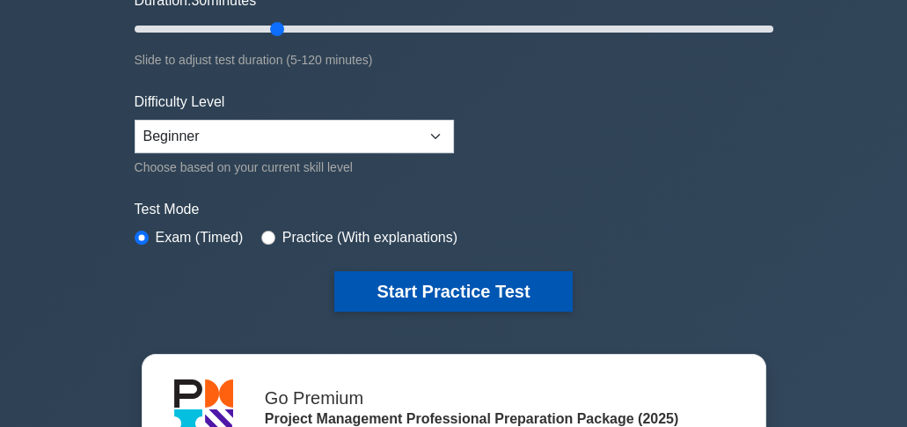
click at [375, 290] on button "Start Practice Test" at bounding box center [453, 291] width 238 height 40
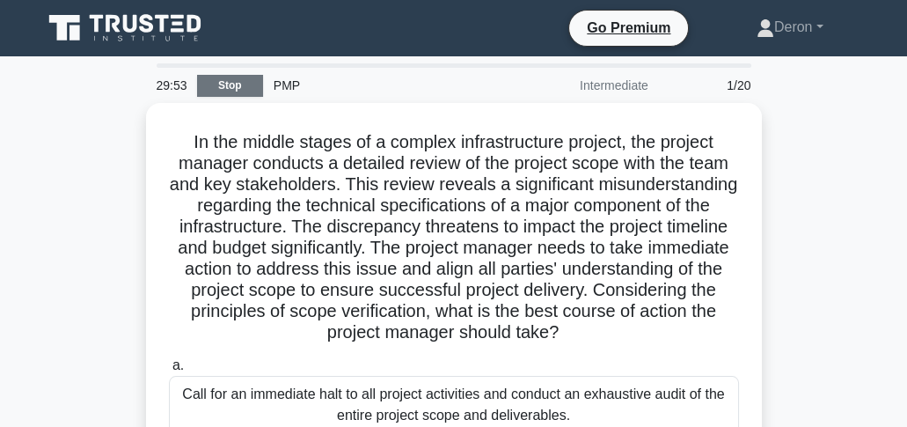
click at [220, 88] on link "Stop" at bounding box center [230, 86] width 66 height 22
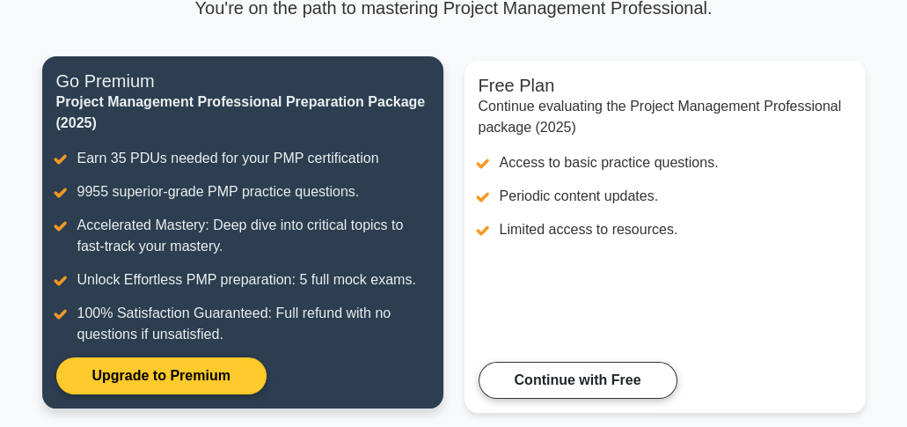
scroll to position [171, 0]
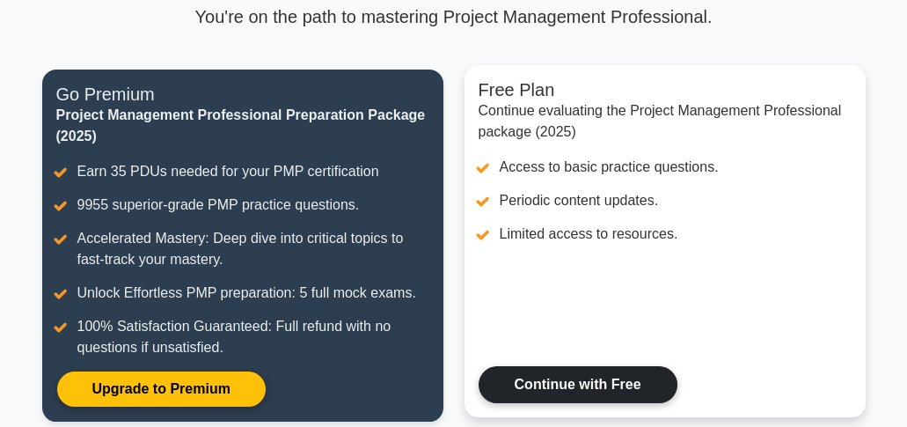
click at [565, 396] on link "Continue with Free" at bounding box center [578, 384] width 199 height 37
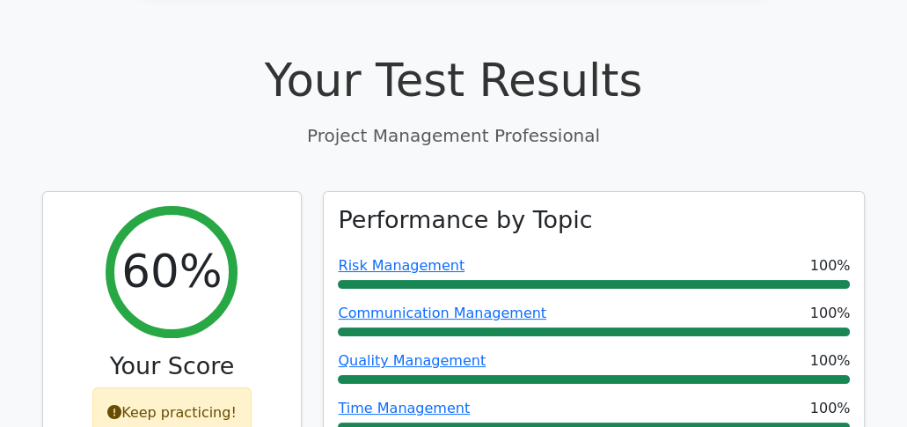
scroll to position [586, 0]
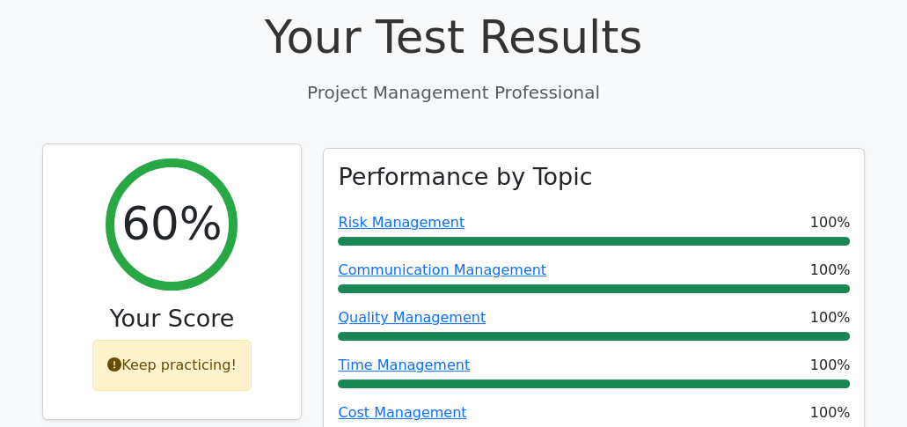
click at [169, 218] on div "60%" at bounding box center [172, 224] width 132 height 132
click at [201, 304] on h3 "Your Score" at bounding box center [172, 318] width 231 height 28
click at [244, 340] on div "Keep practicing!" at bounding box center [171, 365] width 159 height 51
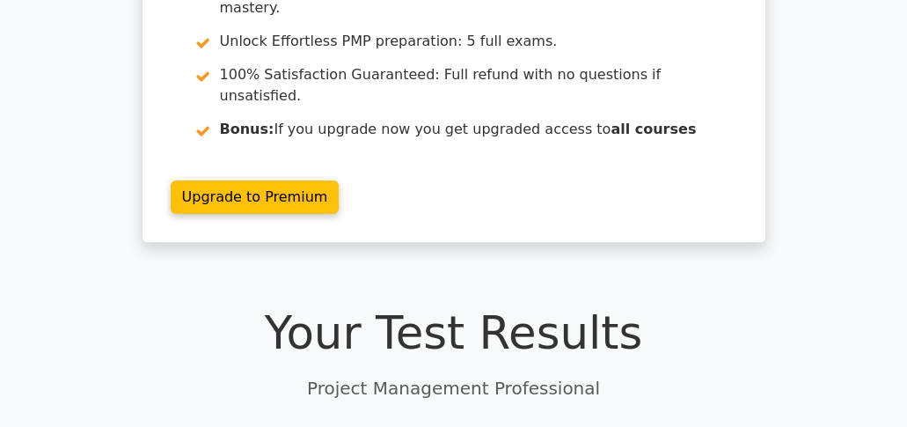
scroll to position [234, 0]
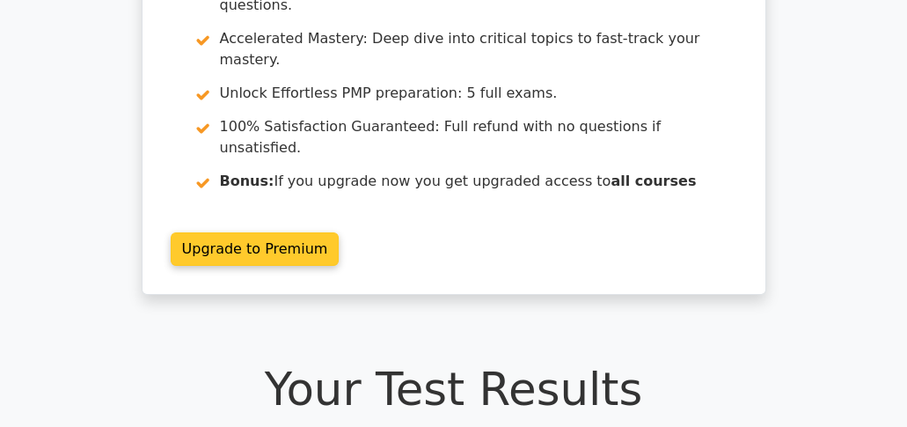
click at [225, 232] on link "Upgrade to Premium" at bounding box center [255, 248] width 169 height 33
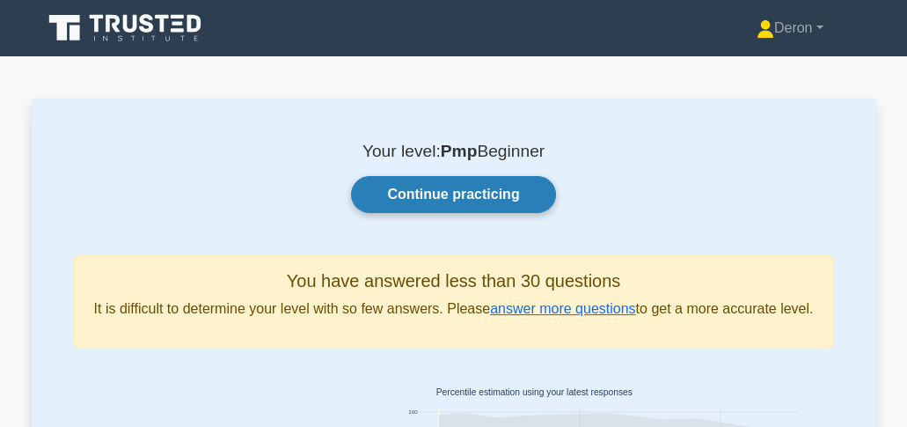
click at [488, 195] on link "Continue practicing" at bounding box center [453, 194] width 204 height 37
